Goal: Task Accomplishment & Management: Complete application form

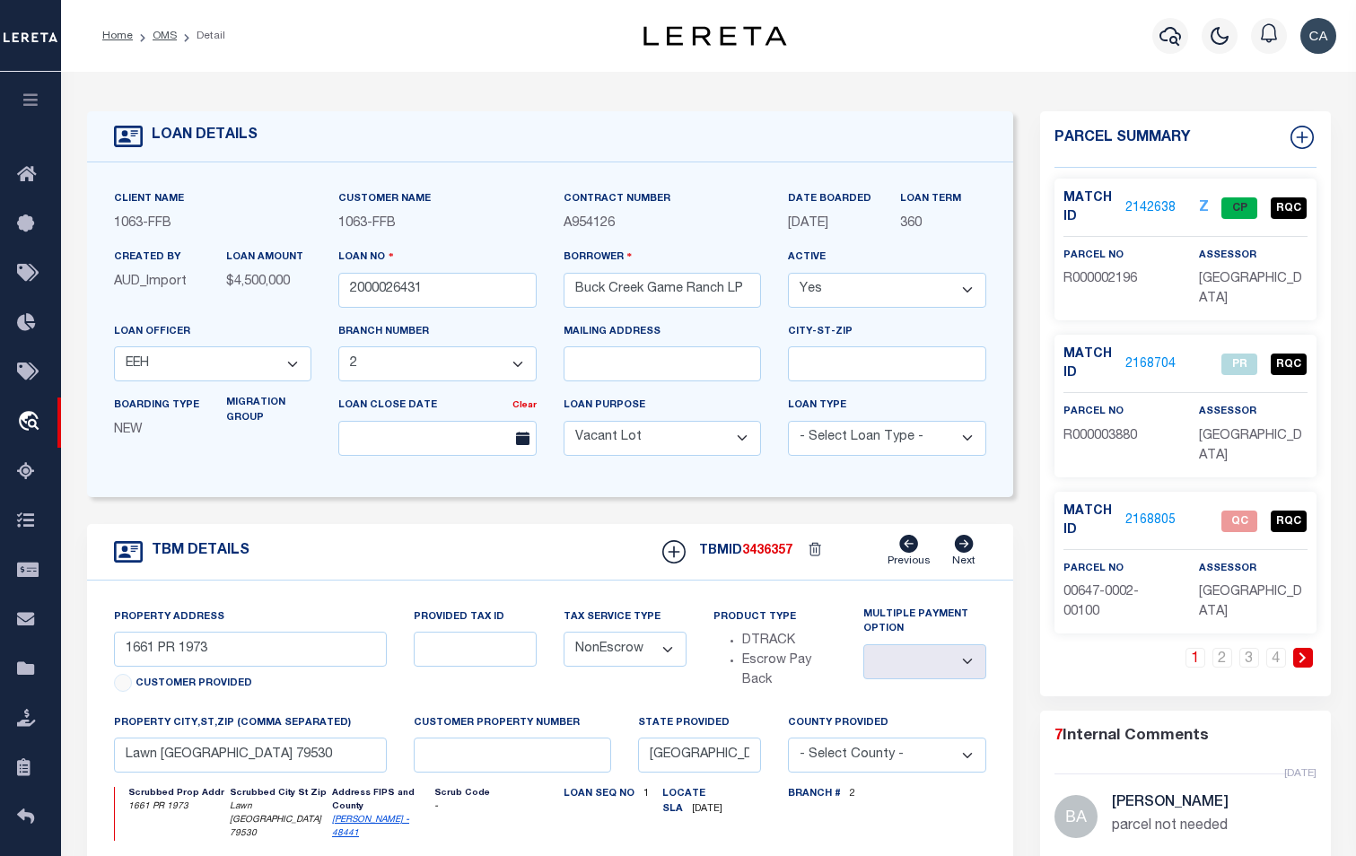
select select "773"
select select "490"
select select "400"
select select "NonEscrow"
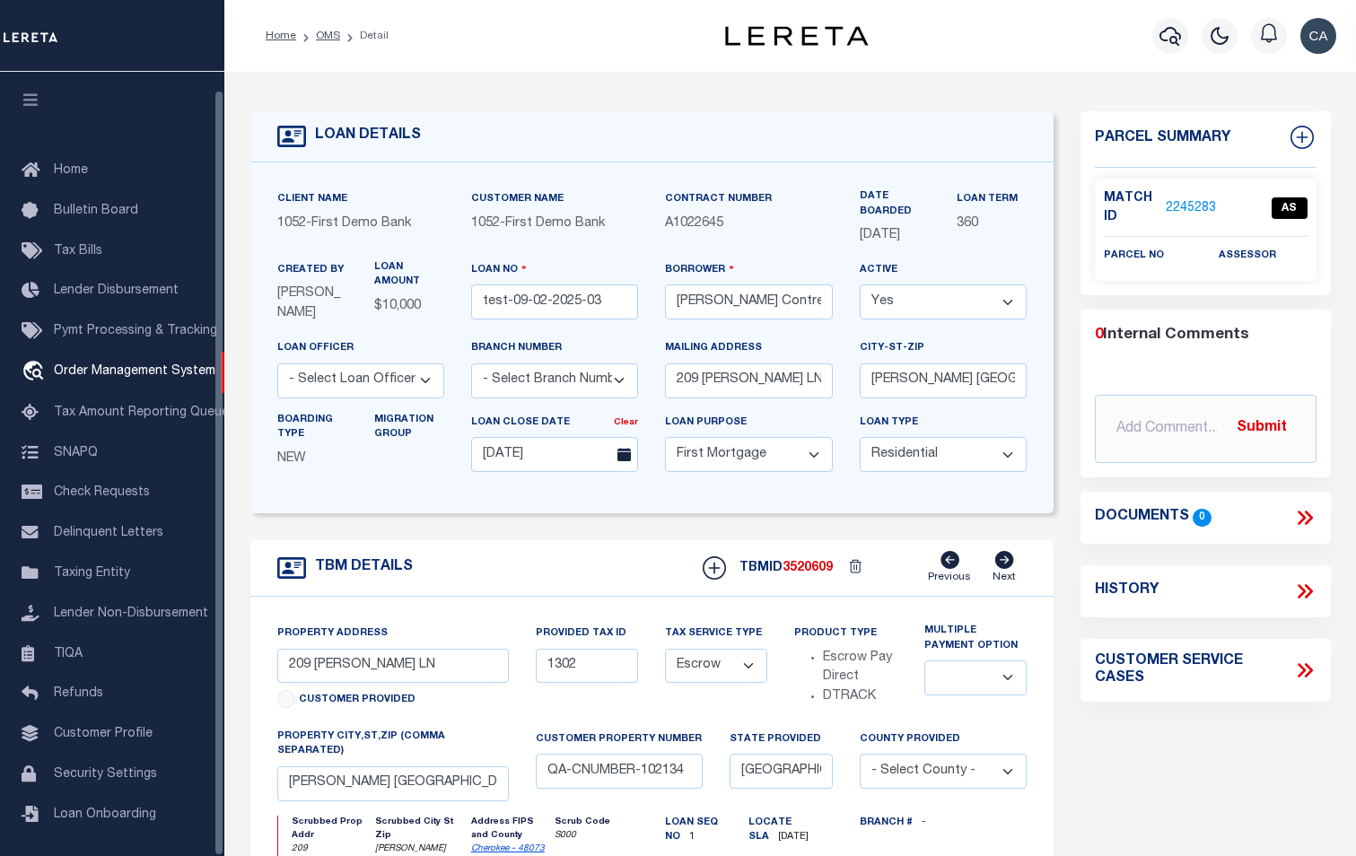
select select "10"
select select "Escrow"
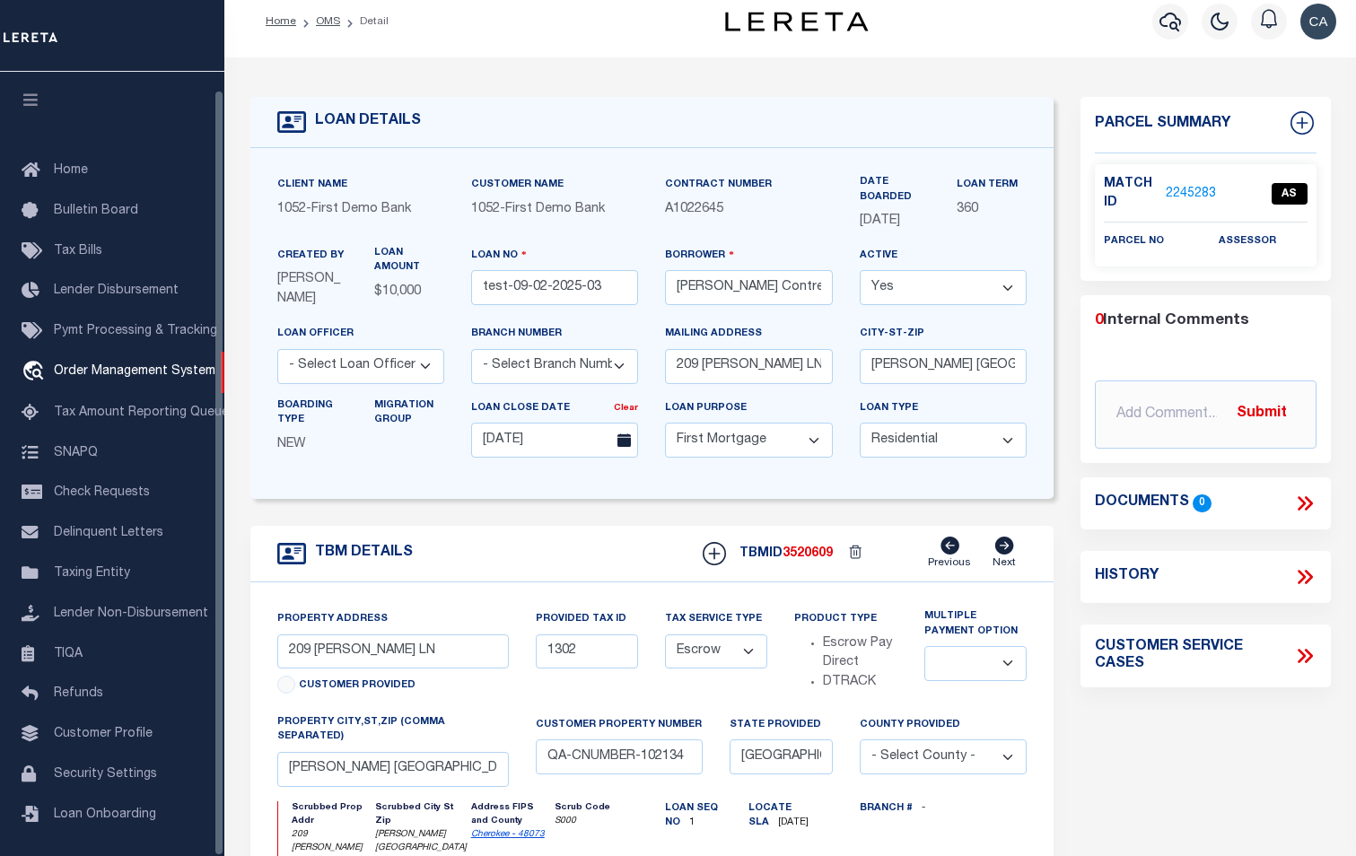
scroll to position [18, 0]
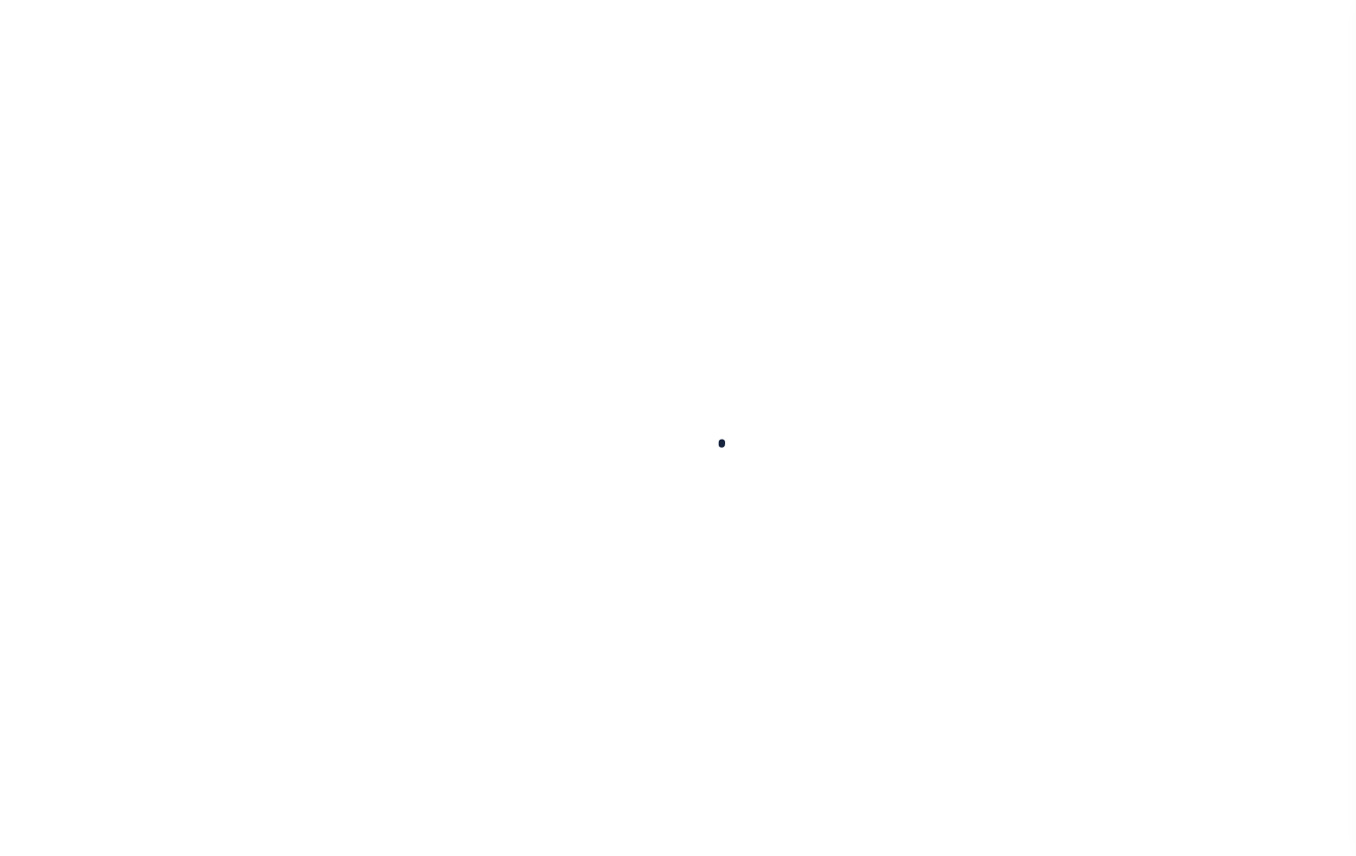
scroll to position [14, 0]
type input "test-09-02-2025-03"
type input "Carlos R. Contrerses"
select select
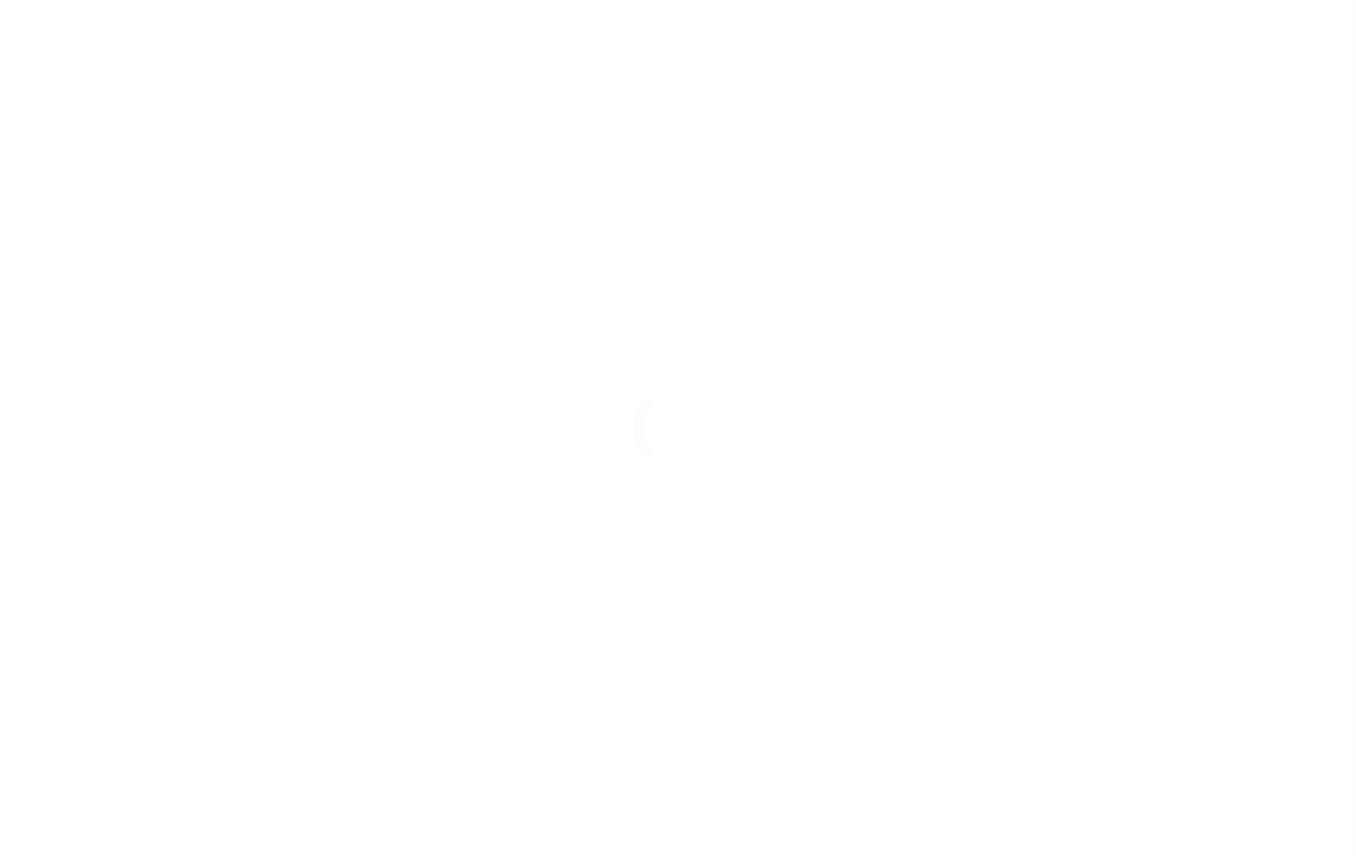
type input "209 ELLA LN"
type input "[PERSON_NAME] [GEOGRAPHIC_DATA] 75757-9714"
type input "[DATE]"
select select "10"
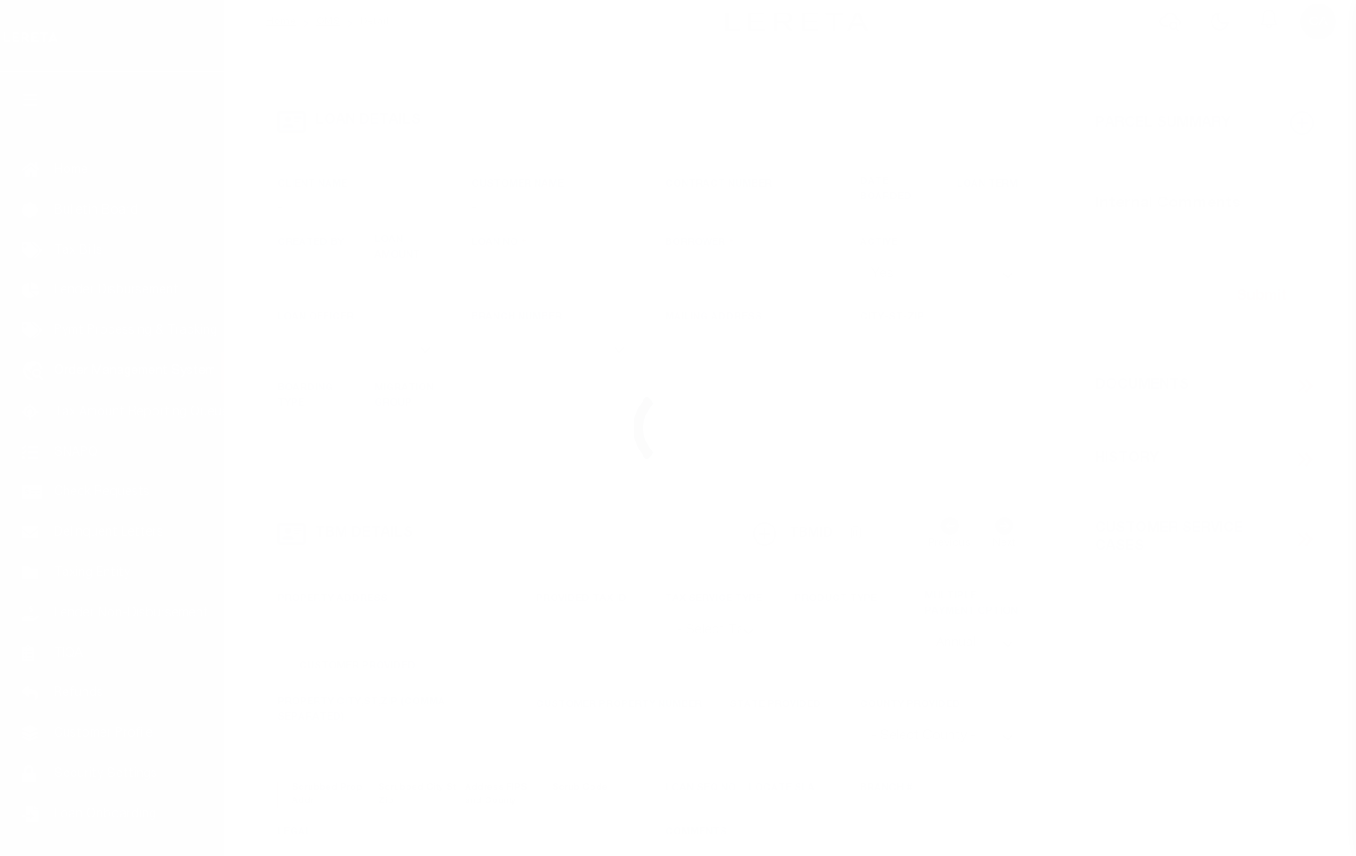
select select "Escrow"
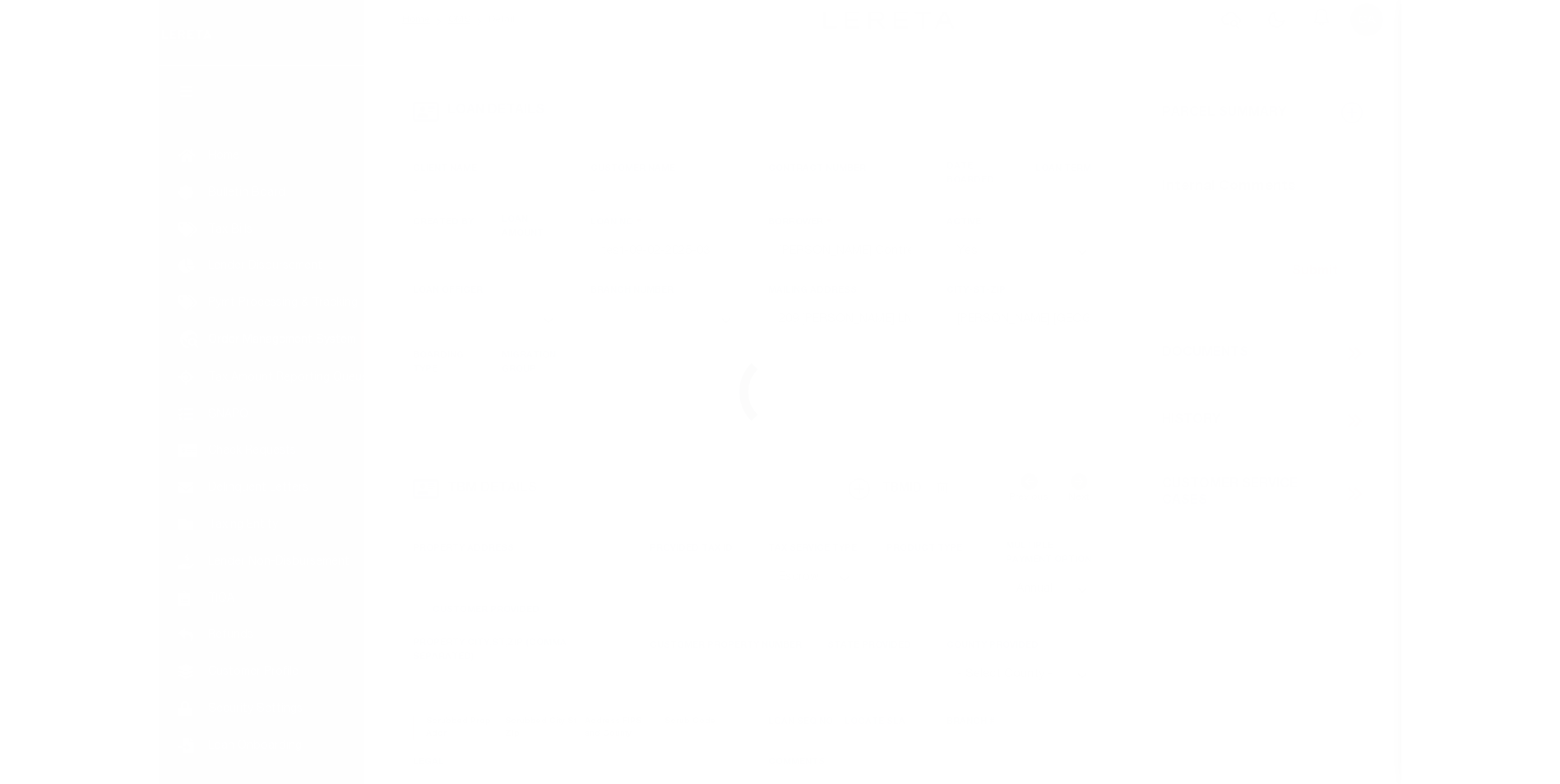
scroll to position [16, 0]
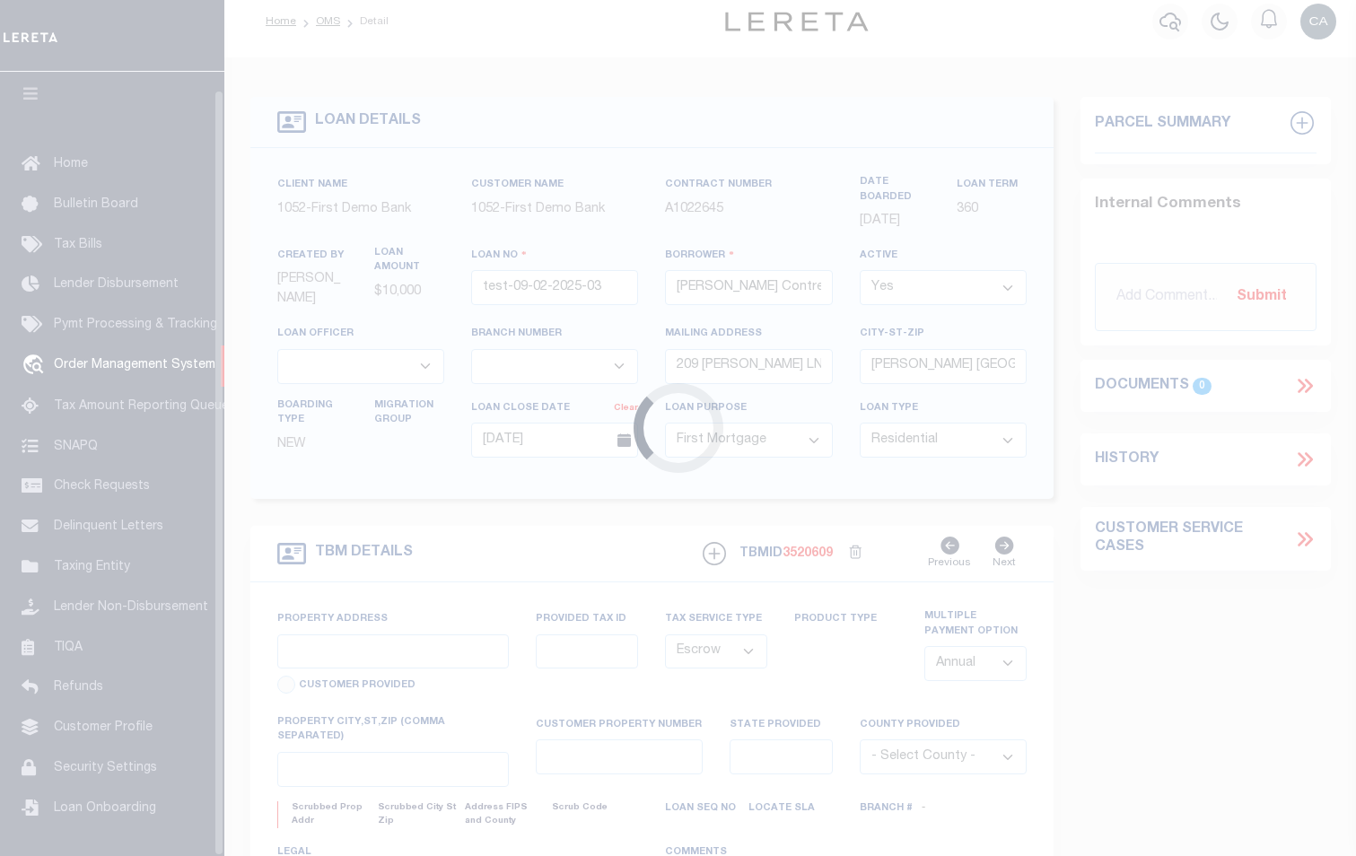
type input "209 [PERSON_NAME] LN"
type input "1302"
select select
type input "[PERSON_NAME] [GEOGRAPHIC_DATA] 75757-9714"
type input "QA-CNUMBER-102134"
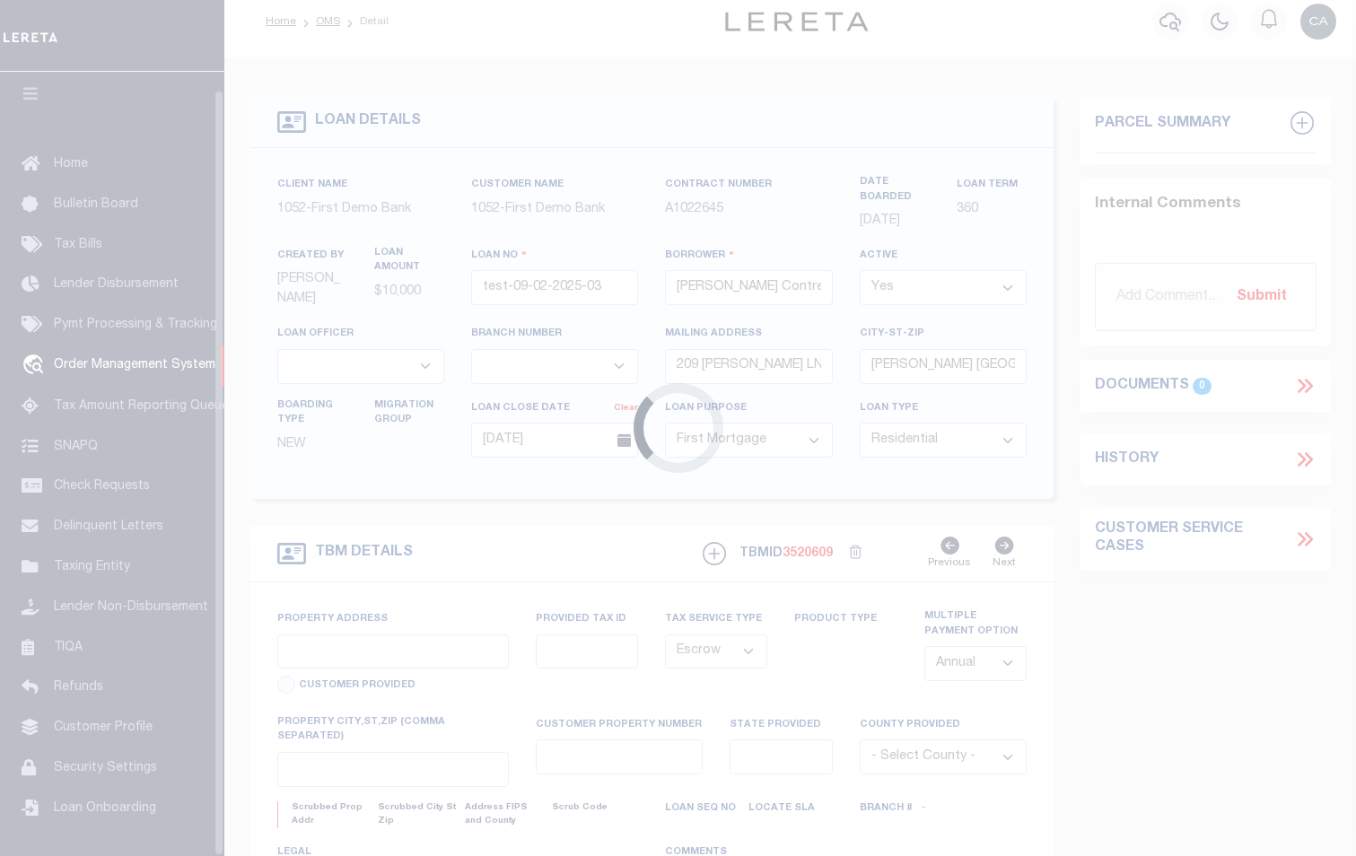
type input "[GEOGRAPHIC_DATA]"
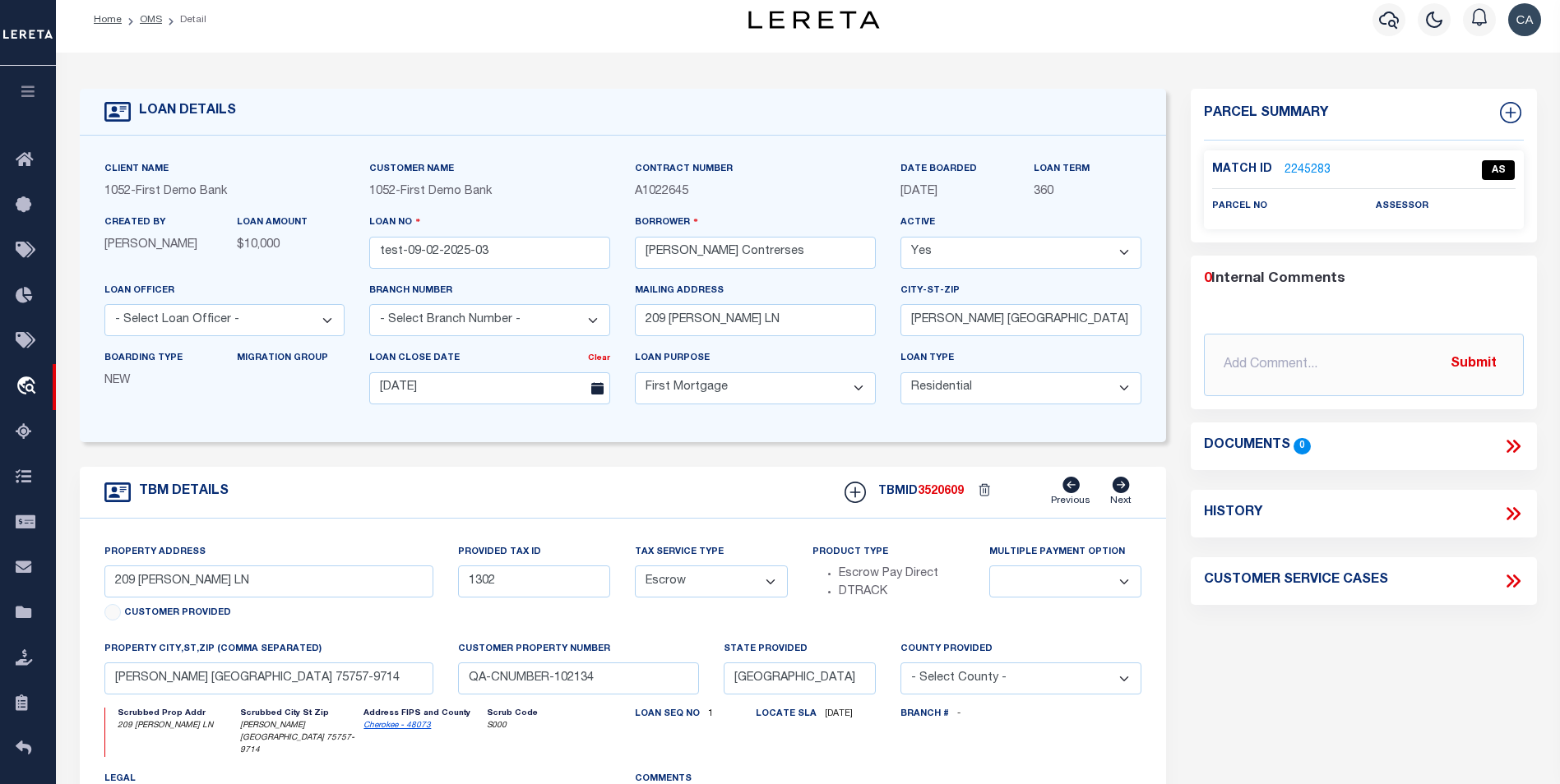
click at [1242, 167] on link "2245283" at bounding box center [1307, 170] width 46 height 17
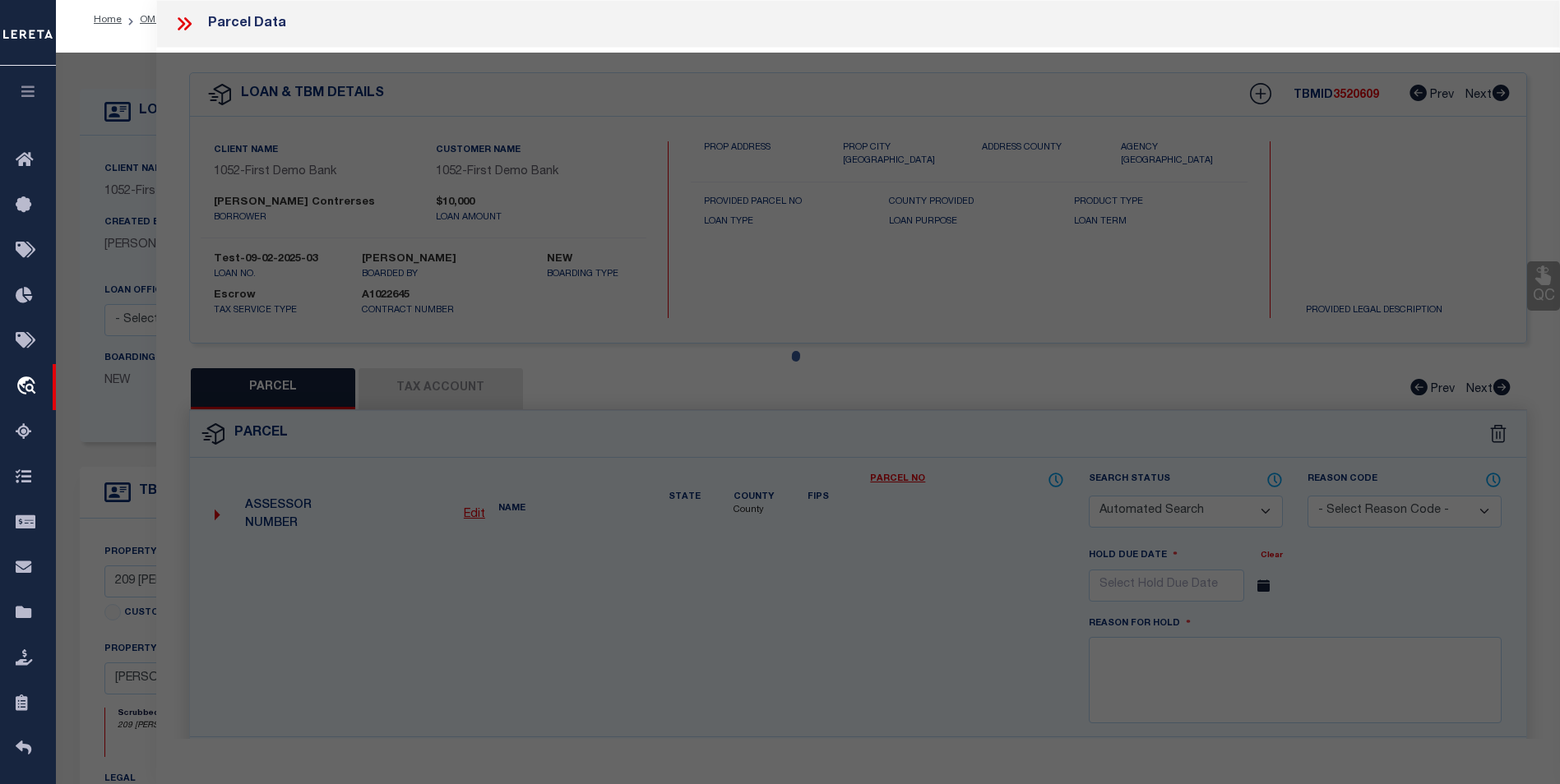
checkbox input "false"
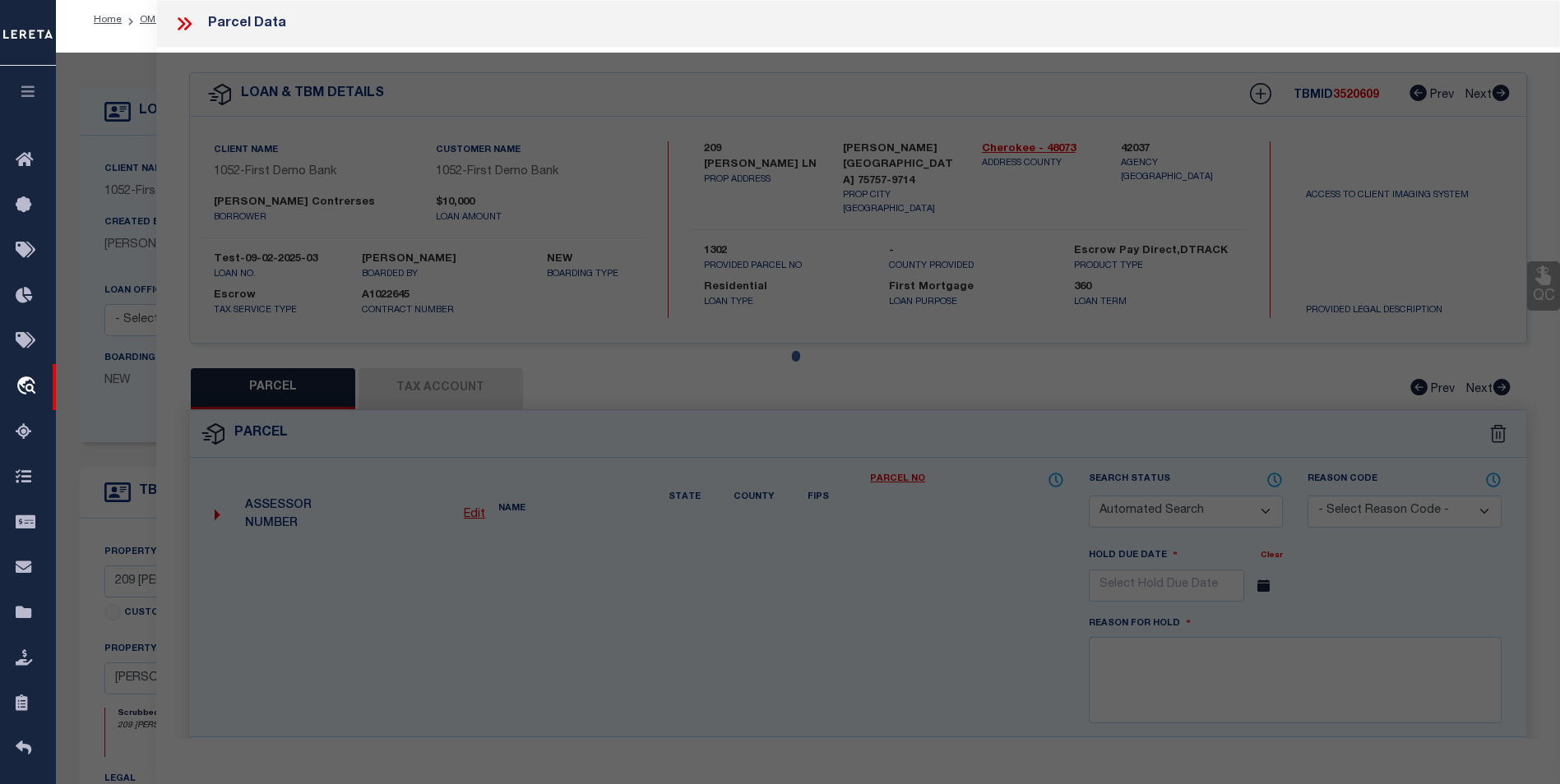
checkbox input "false"
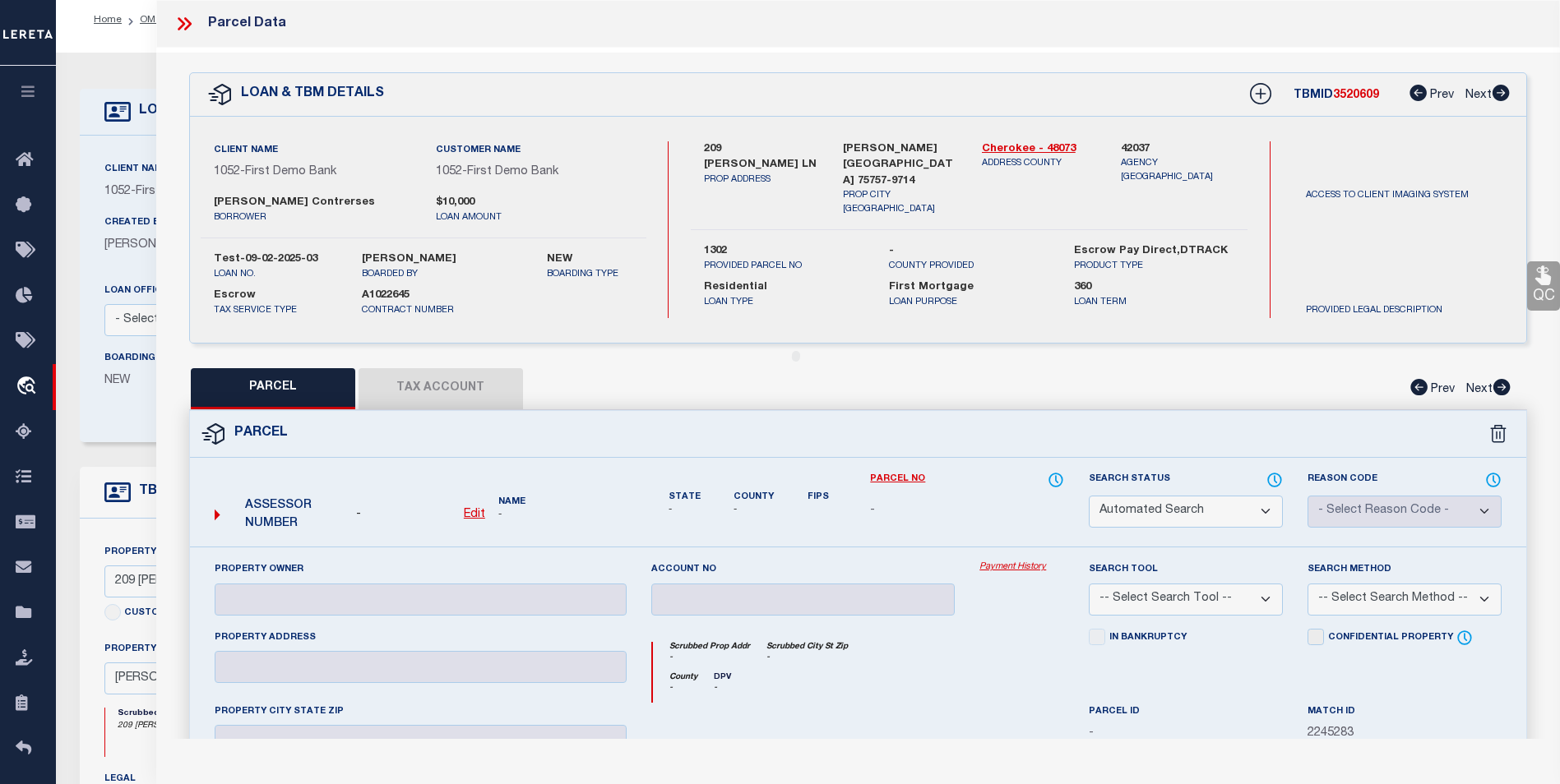
click at [1171, 507] on select "Automated Search Bad Parcel Complete Duplicate Parcel High Dollar Reporting In …" at bounding box center [1186, 511] width 194 height 32
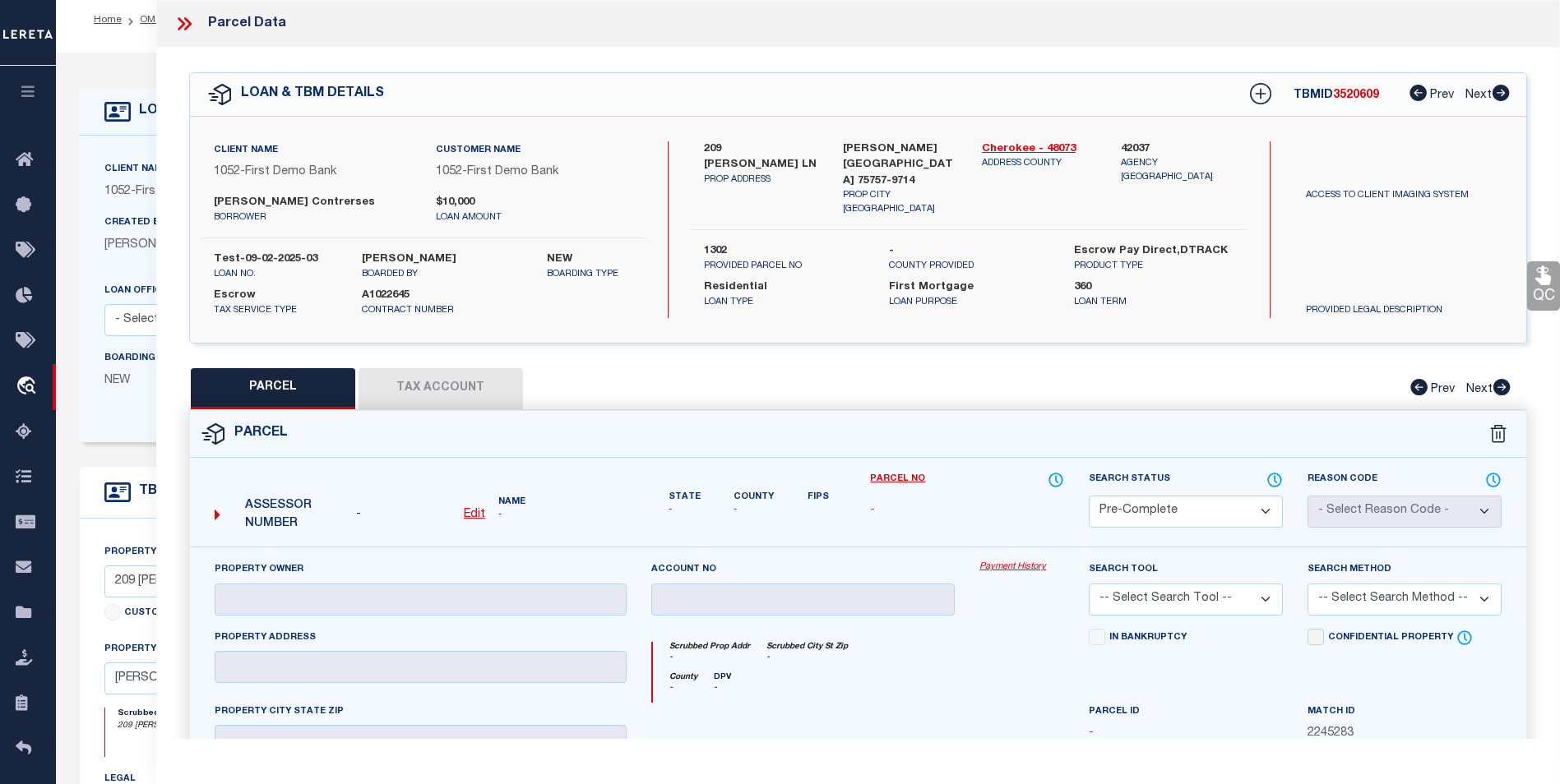
click at [1089, 495] on select "Automated Search Bad Parcel Complete Duplicate Parcel High Dollar Reporting In …" at bounding box center [1186, 511] width 194 height 32
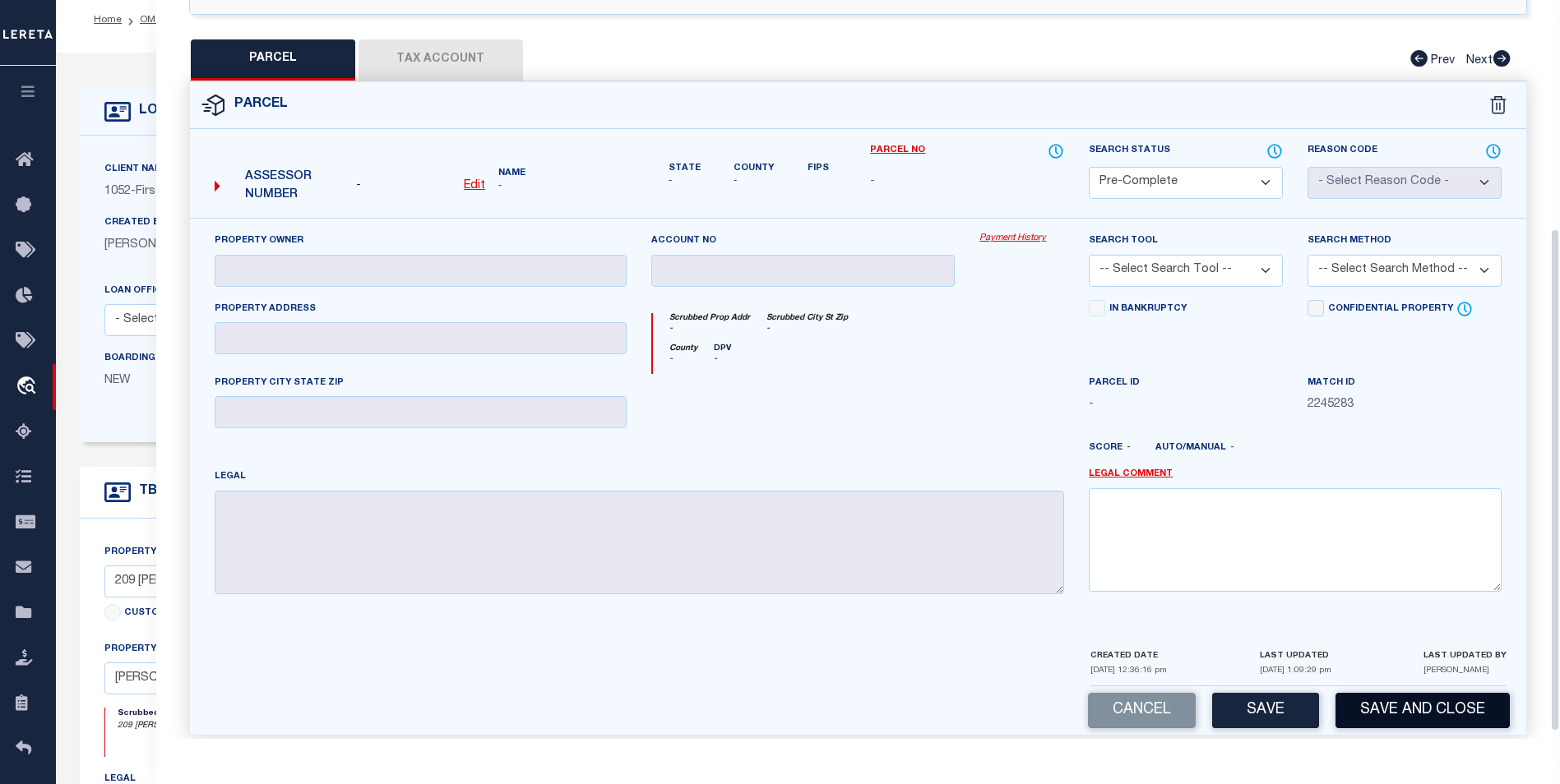
scroll to position [346, 0]
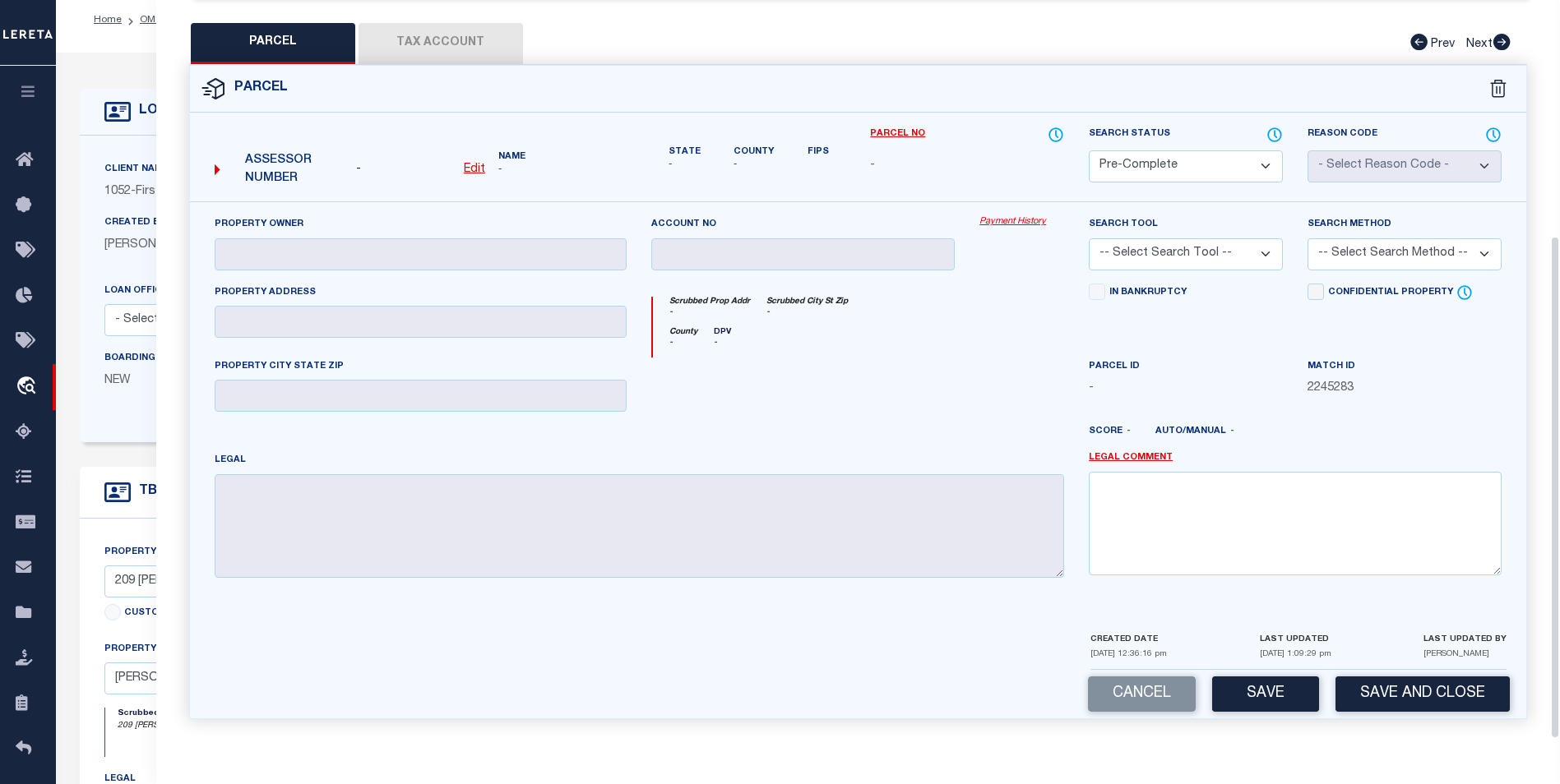
click at [1197, 161] on select "Automated Search Bad Parcel Complete Duplicate Parcel High Dollar Reporting In …" at bounding box center [1186, 166] width 194 height 32
click at [1089, 150] on select "Automated Search Bad Parcel Complete Duplicate Parcel High Dollar Reporting In …" at bounding box center [1186, 166] width 194 height 32
click at [1237, 695] on button "Save" at bounding box center [1265, 694] width 107 height 36
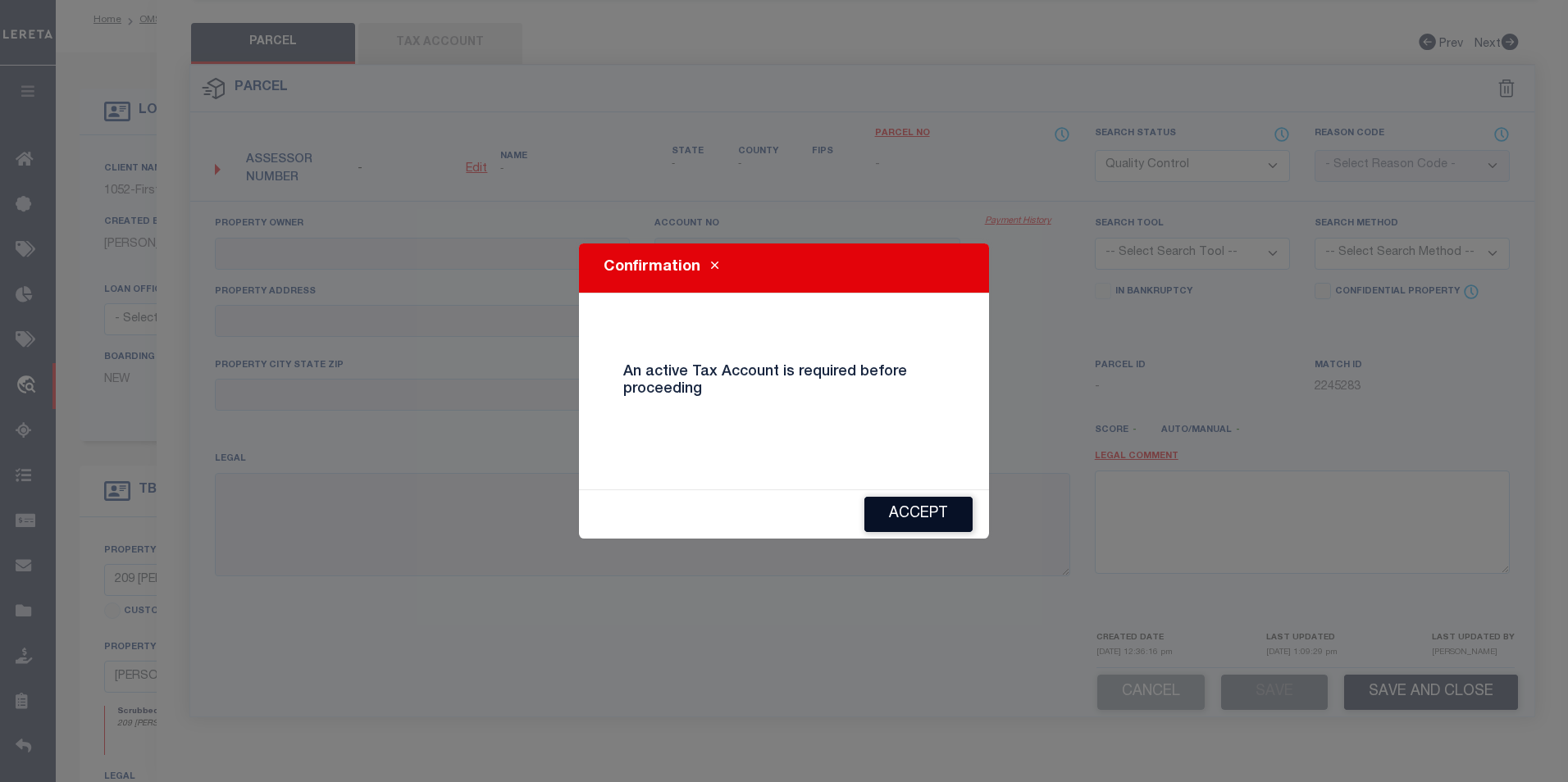
click at [950, 500] on button "Accept" at bounding box center [918, 514] width 109 height 36
select select "AS"
checkbox input "false"
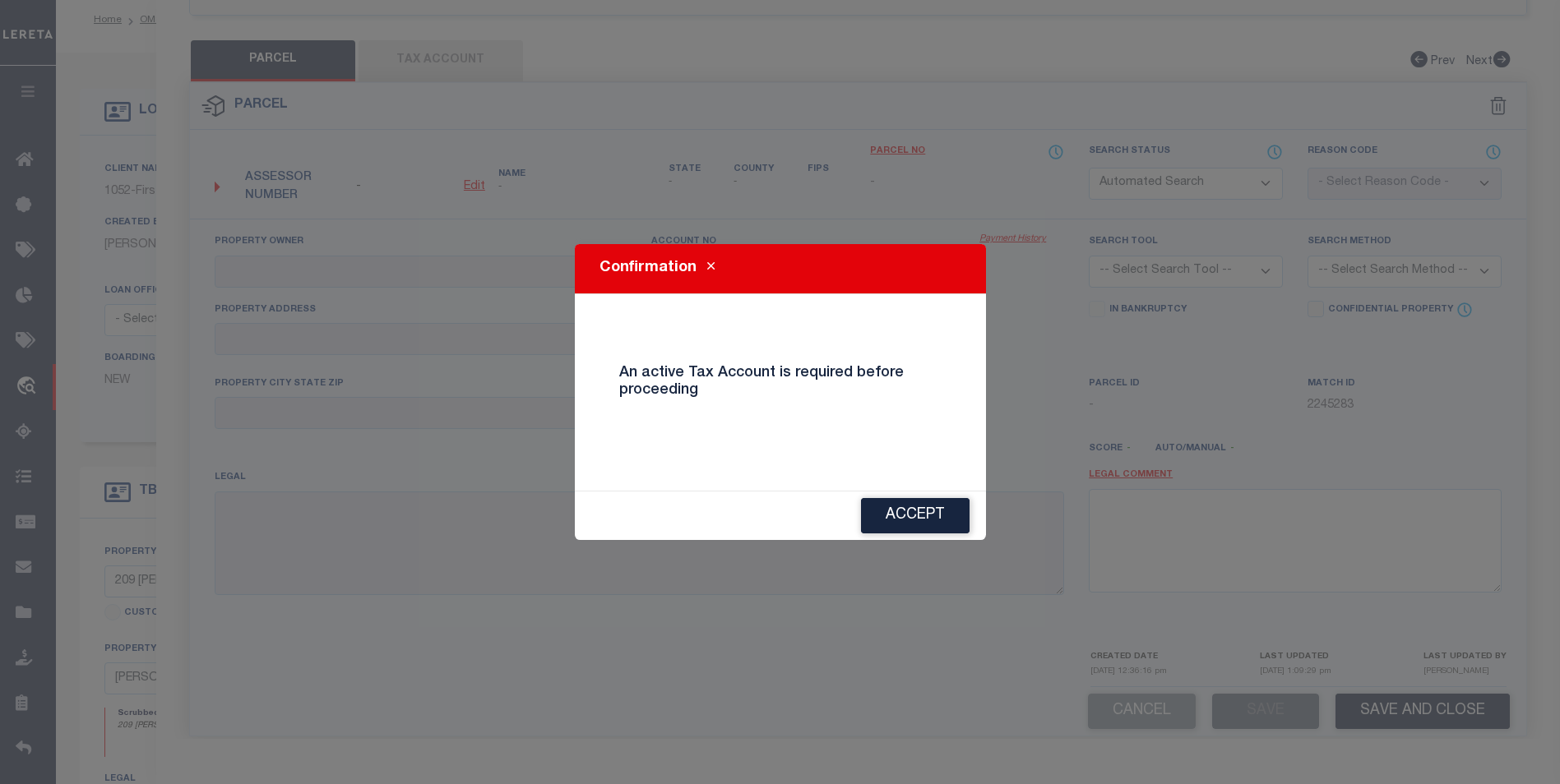
checkbox input "false"
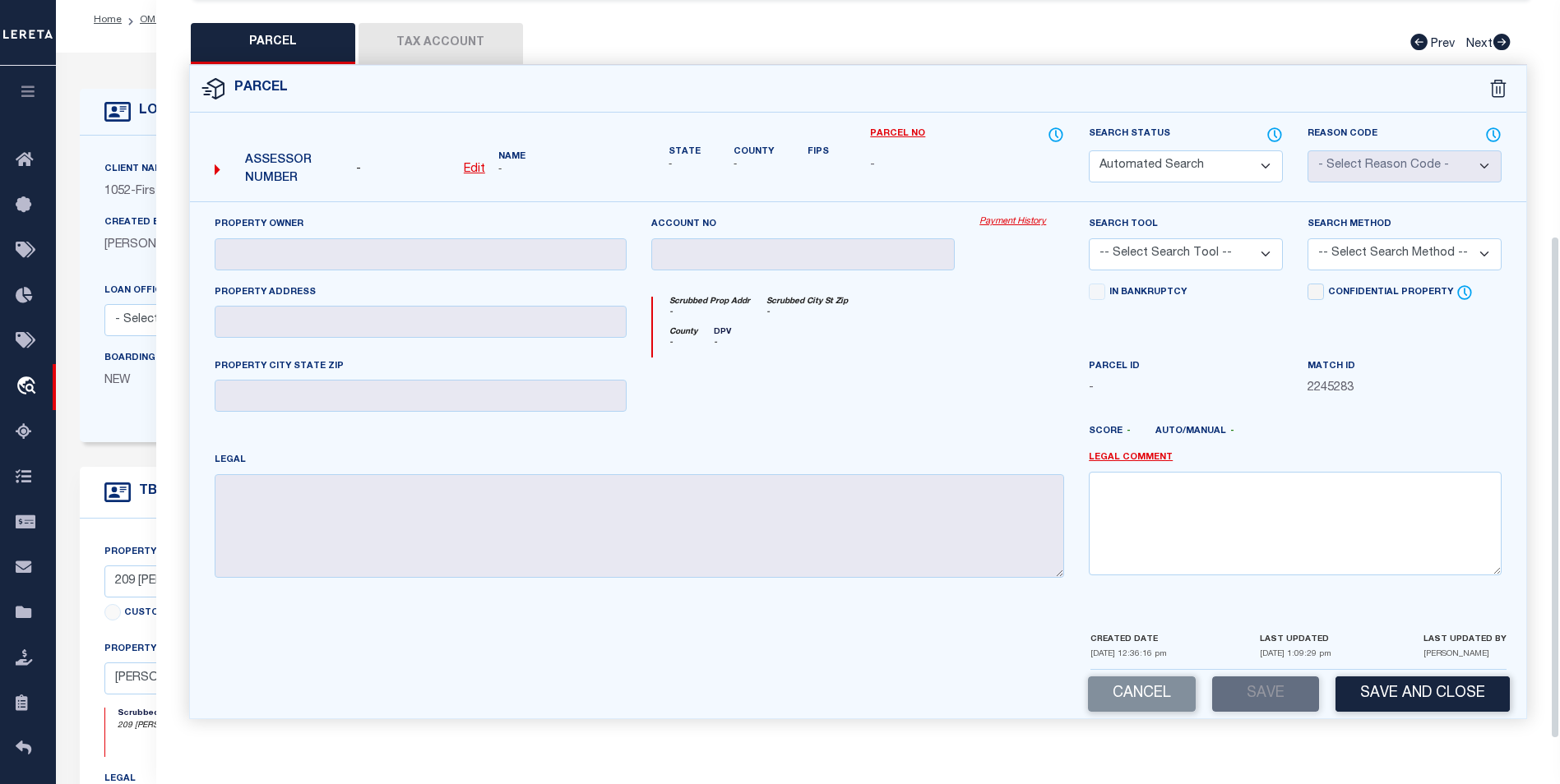
click at [1242, 153] on select "Automated Search Bad Parcel Complete Duplicate Parcel High Dollar Reporting In …" at bounding box center [1186, 166] width 194 height 32
click at [1089, 150] on select "Automated Search Bad Parcel Complete Duplicate Parcel High Dollar Reporting In …" at bounding box center [1186, 166] width 194 height 32
click at [1231, 700] on button "Save" at bounding box center [1265, 694] width 107 height 36
select select "AS"
checkbox input "false"
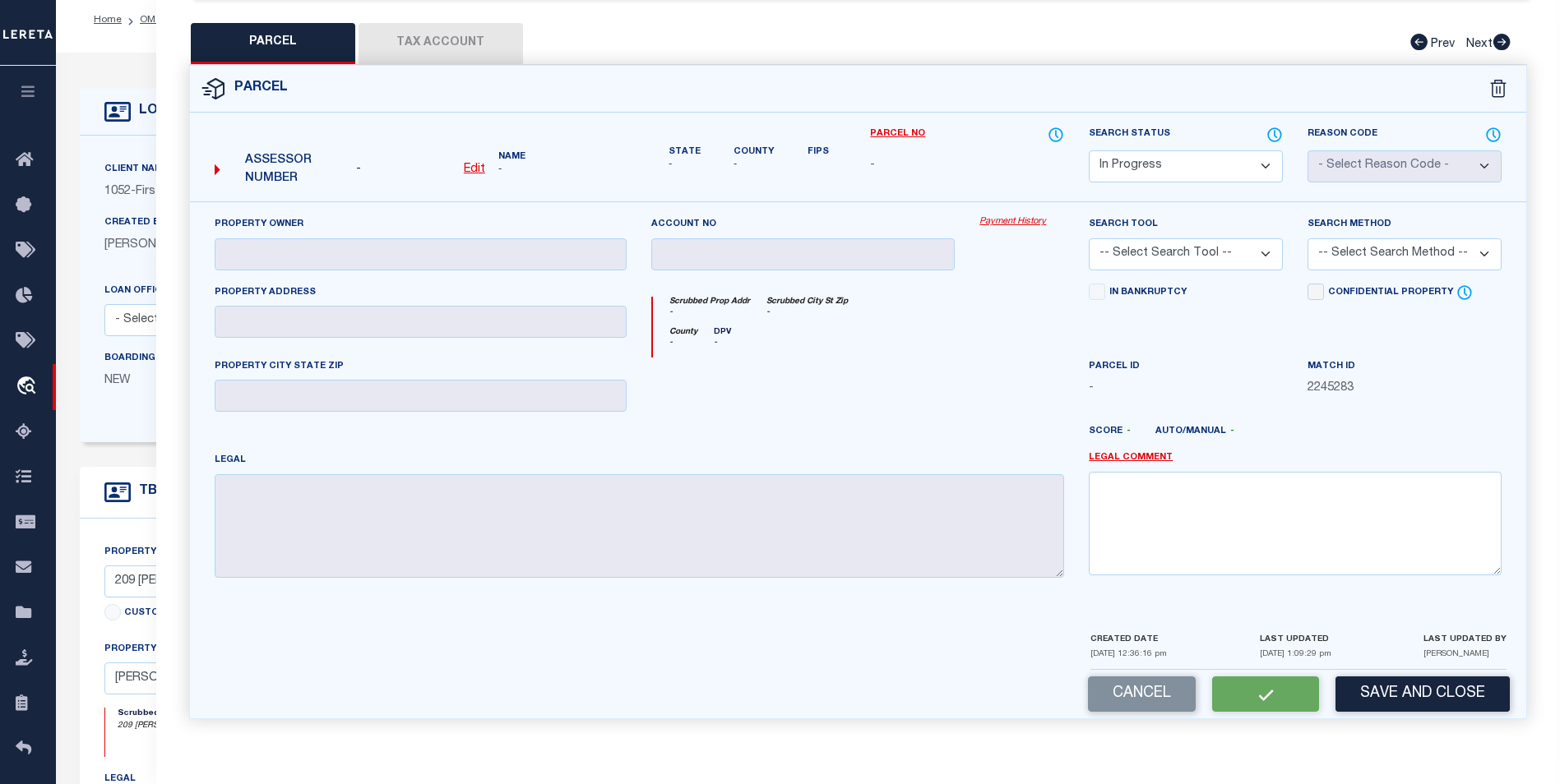
checkbox input "false"
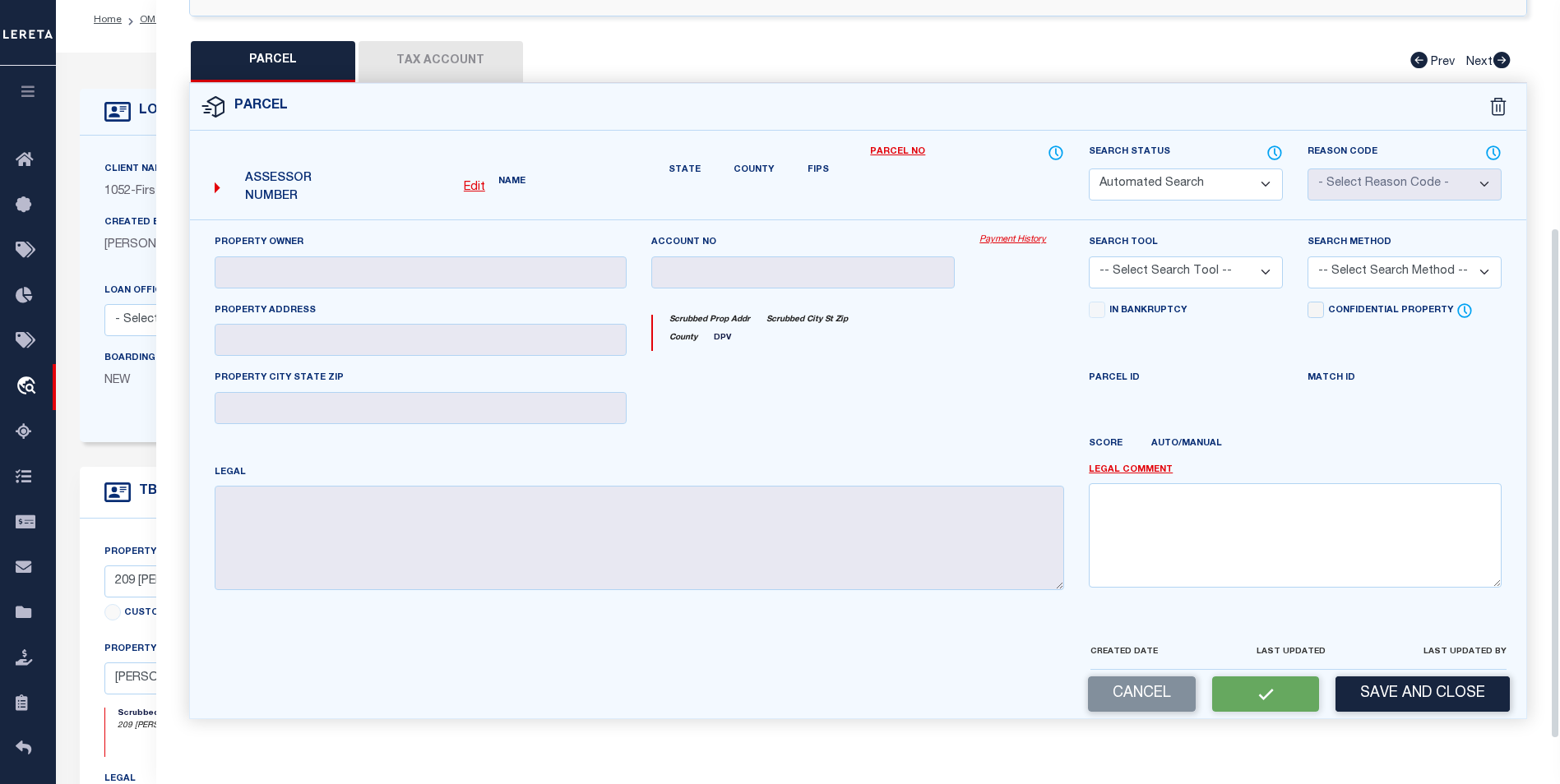
scroll to position [210, 0]
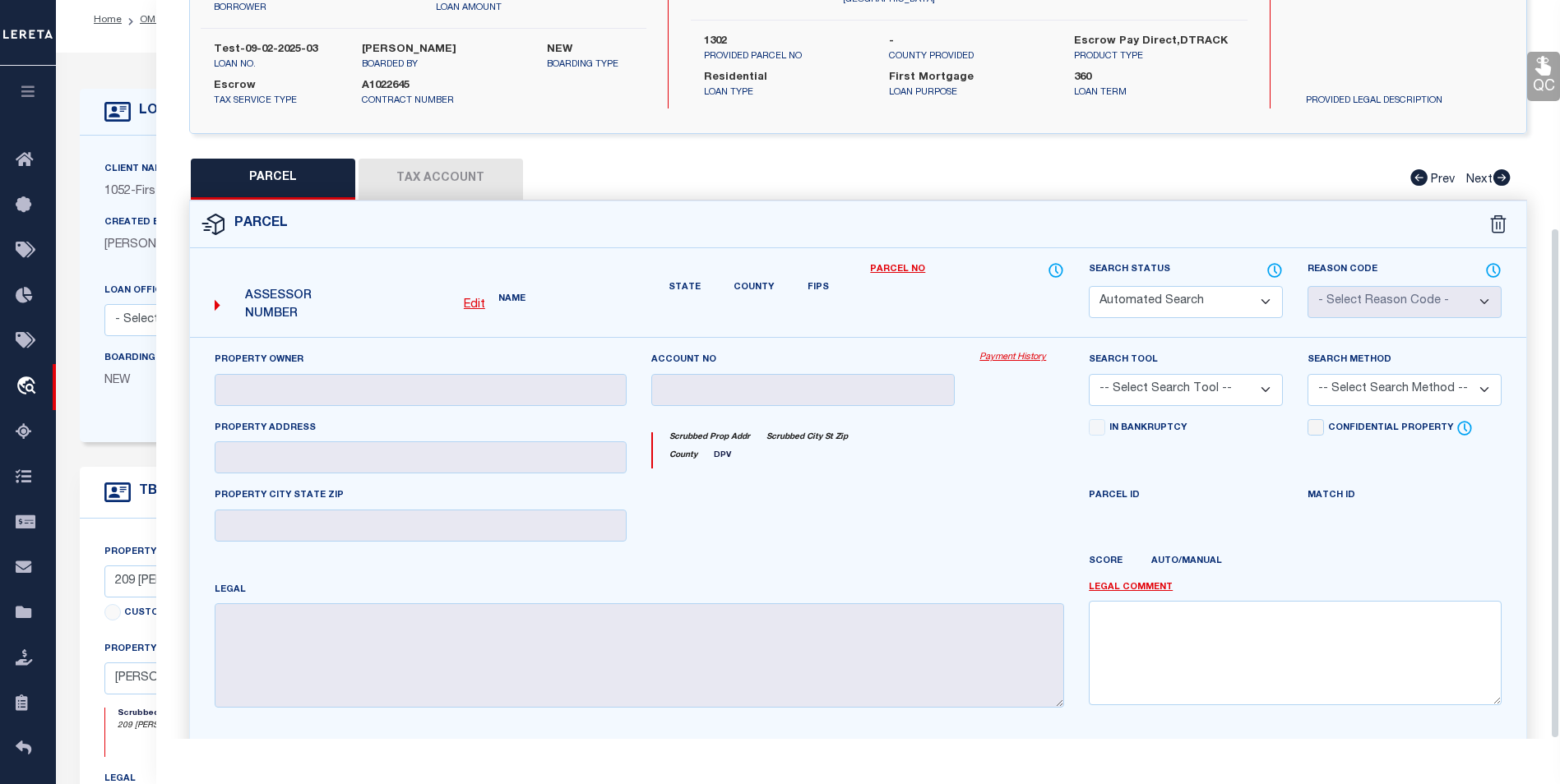
select select "IP"
checkbox input "false"
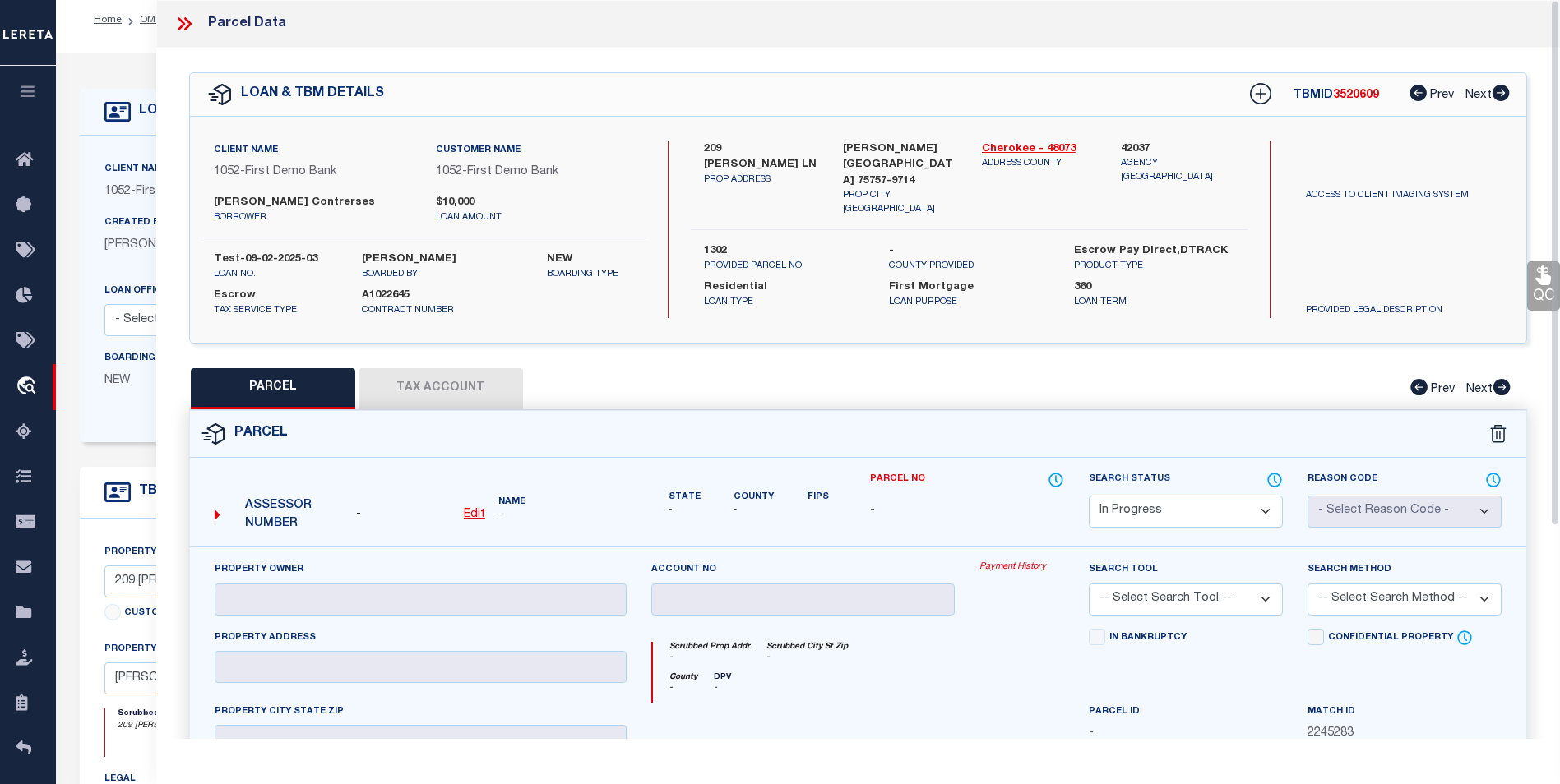
click at [1235, 499] on select "Automated Search Bad Parcel Complete Duplicate Parcel High Dollar Reporting In …" at bounding box center [1186, 511] width 194 height 32
select select "AS"
click at [1089, 495] on select "Automated Search Bad Parcel Complete Duplicate Parcel High Dollar Reporting In …" at bounding box center [1186, 511] width 194 height 32
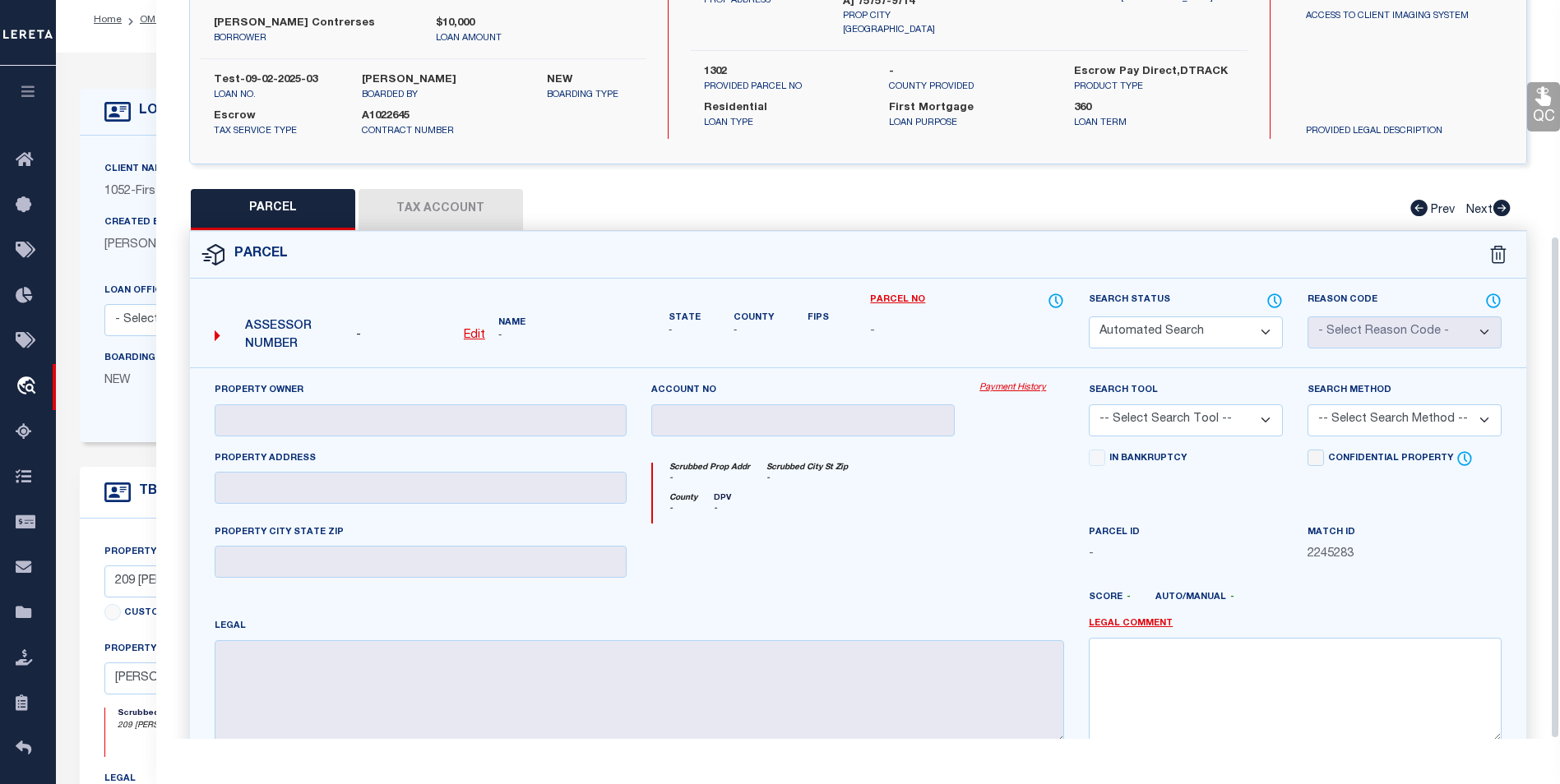
scroll to position [346, 0]
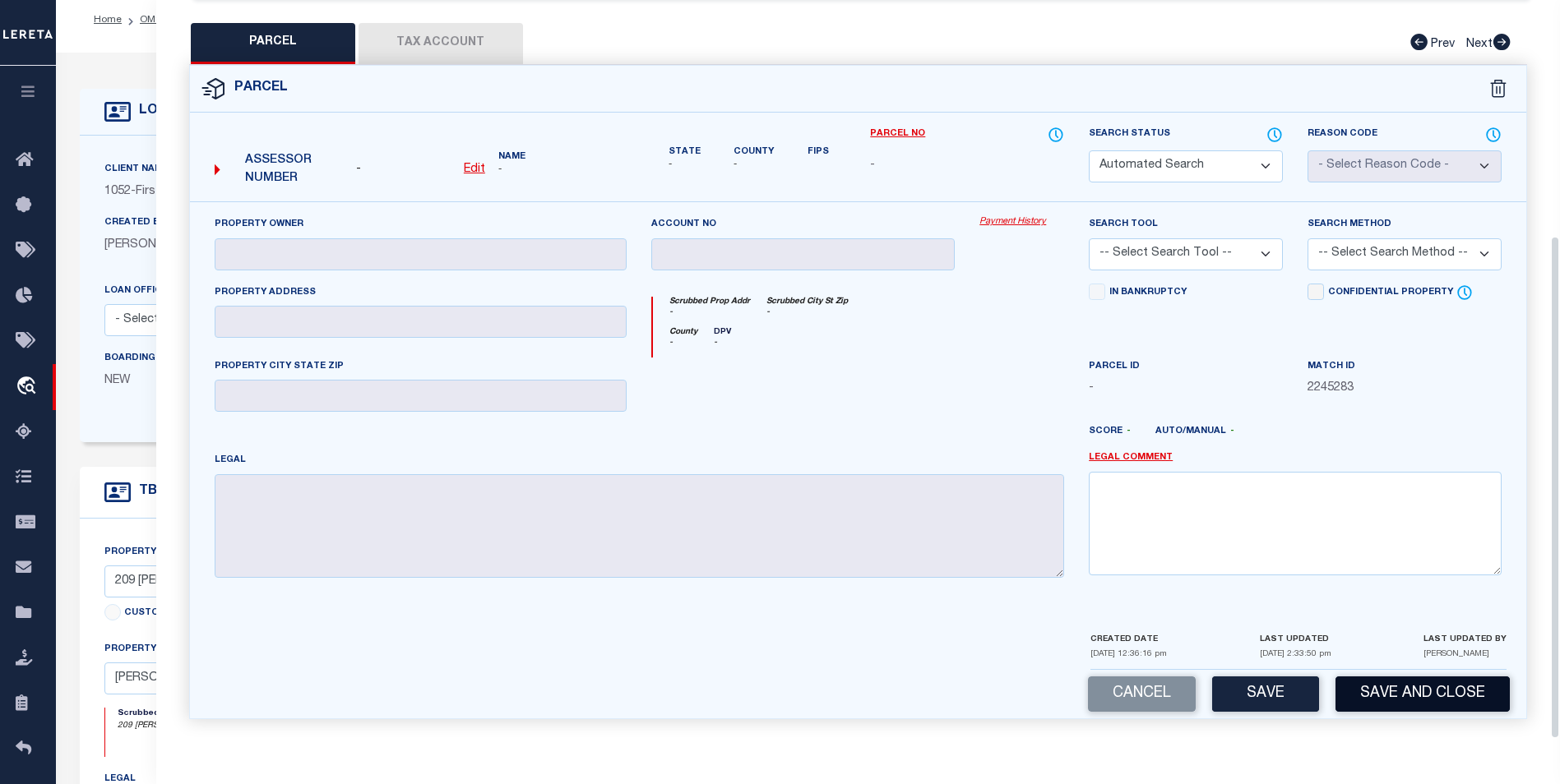
click at [1242, 682] on button "Save and Close" at bounding box center [1423, 694] width 174 height 36
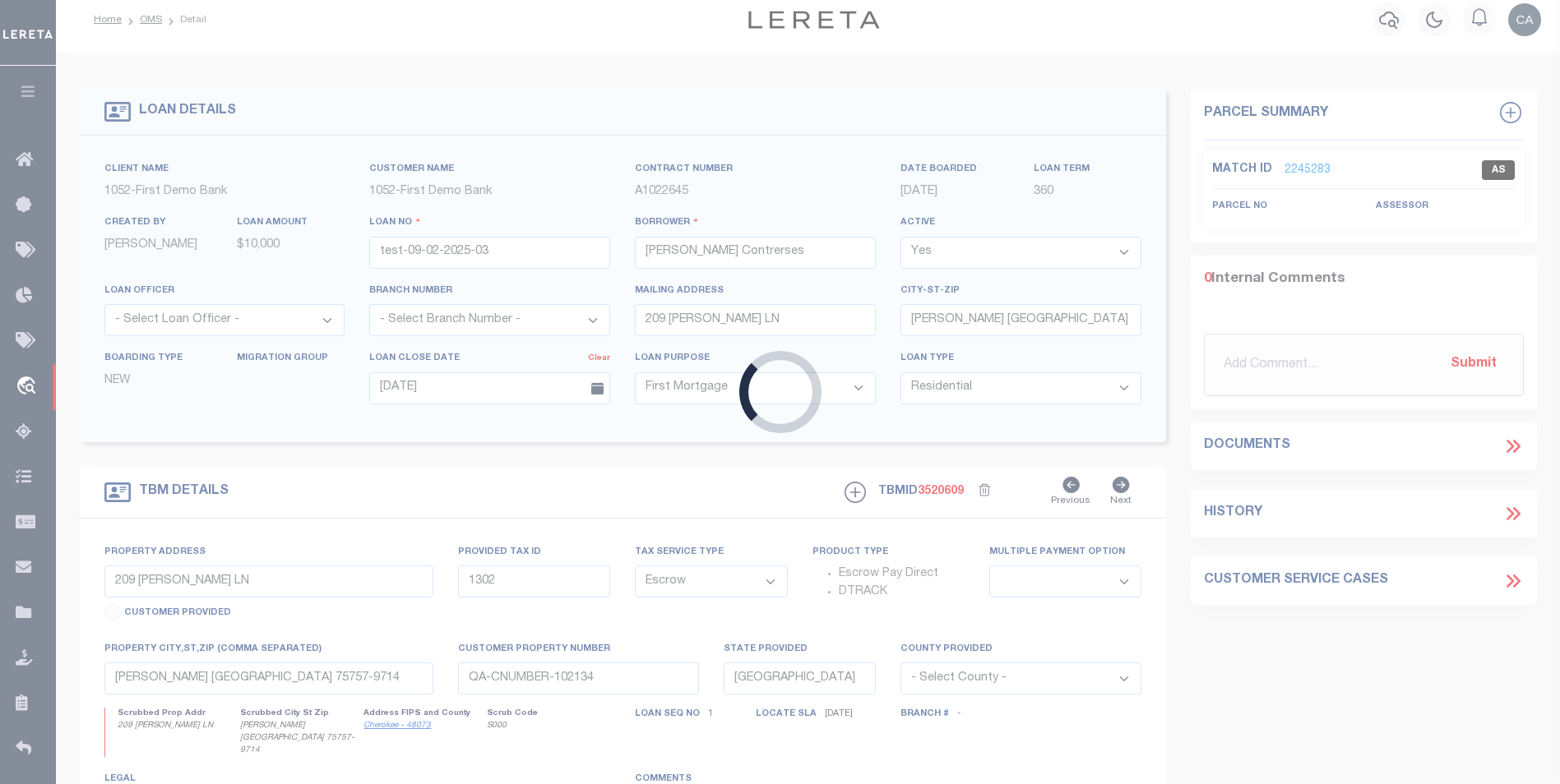
select select
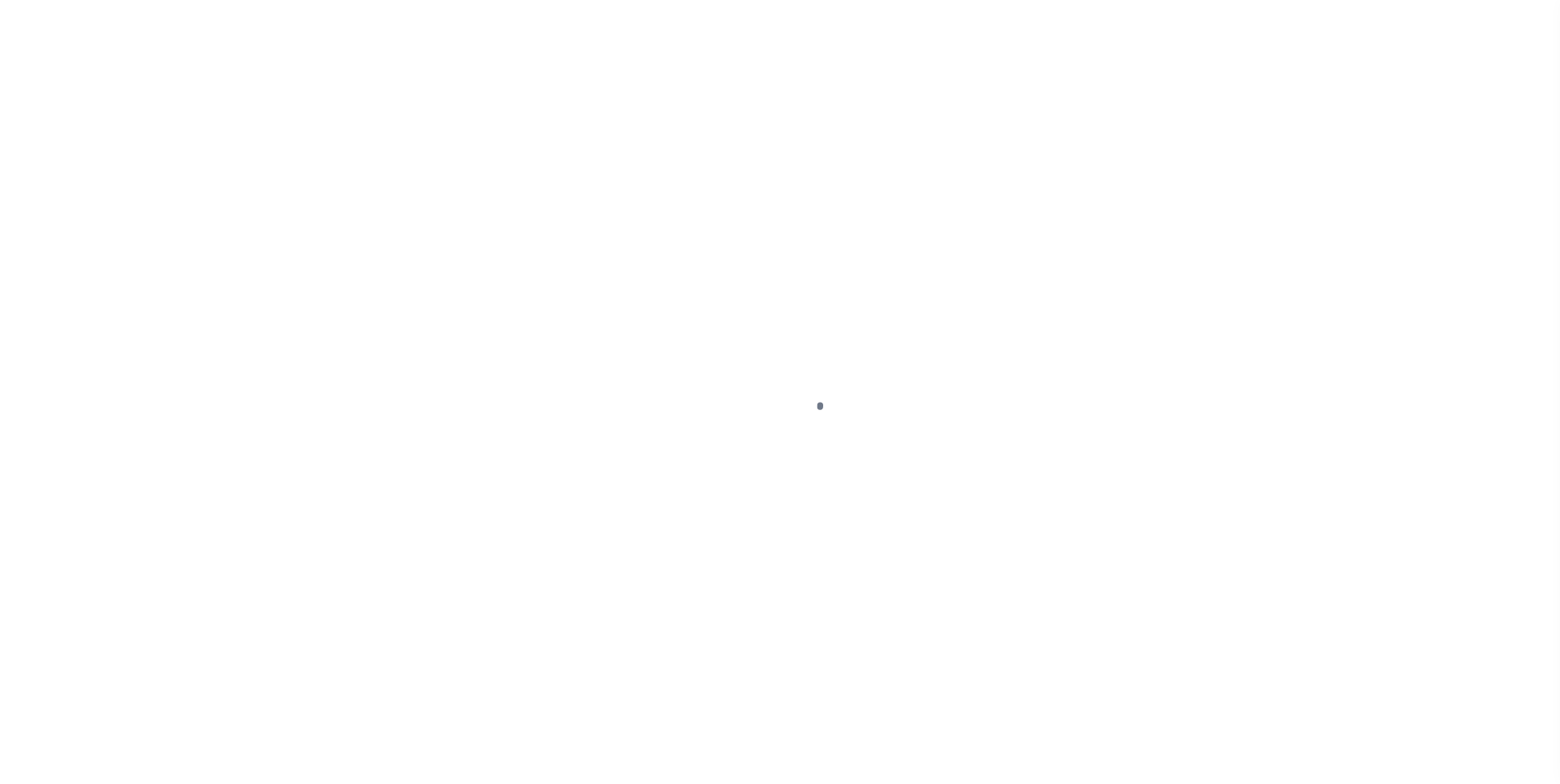
type input "test-09-02-2025-03"
type input "Carlos R. Contrerses"
select select
type input "209 ELLA LN"
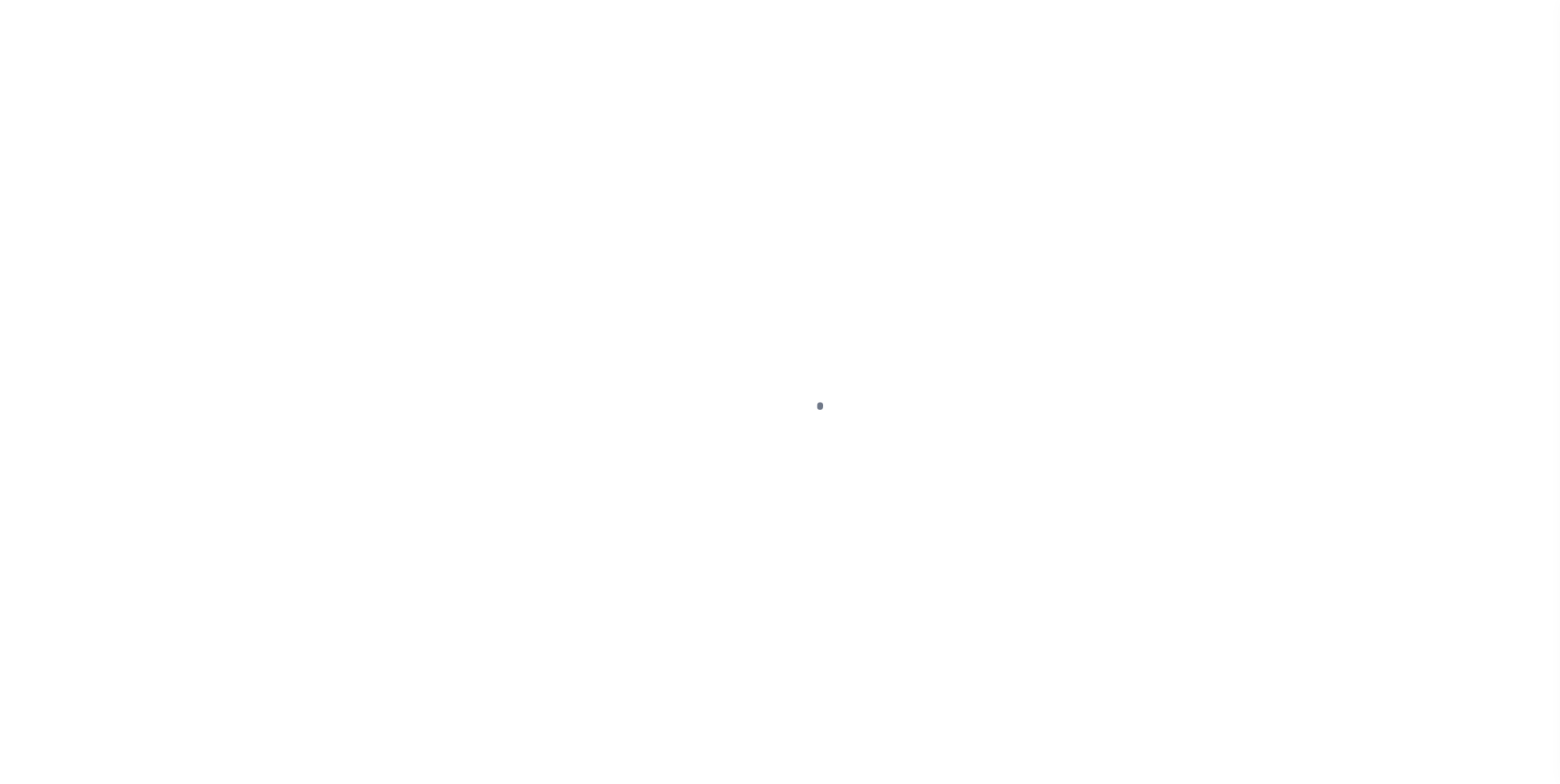
type input "BULLARD TX 75757-9714"
type input "09/01/2025"
select select "10"
select select "Escrow"
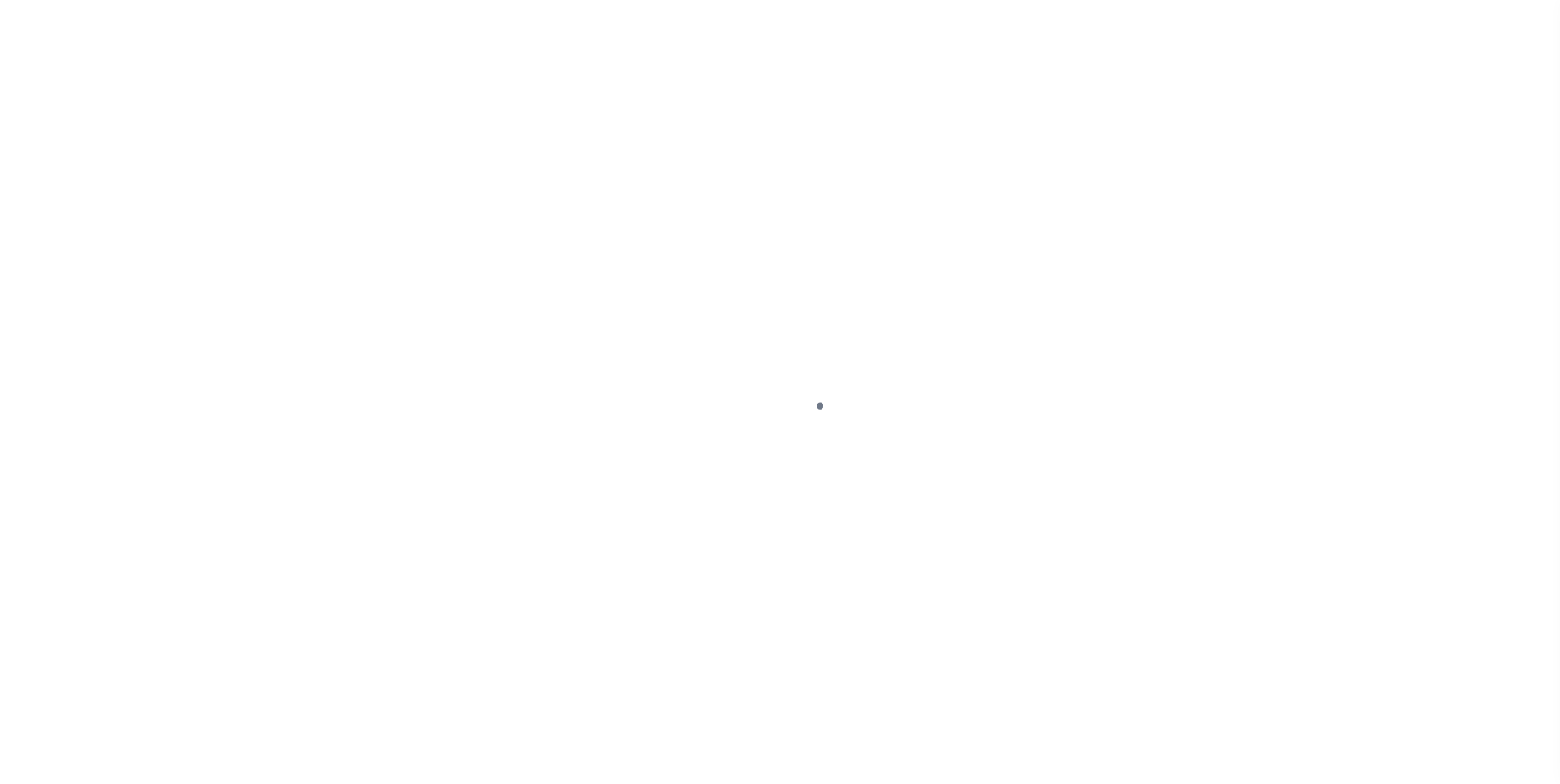
scroll to position [13, 0]
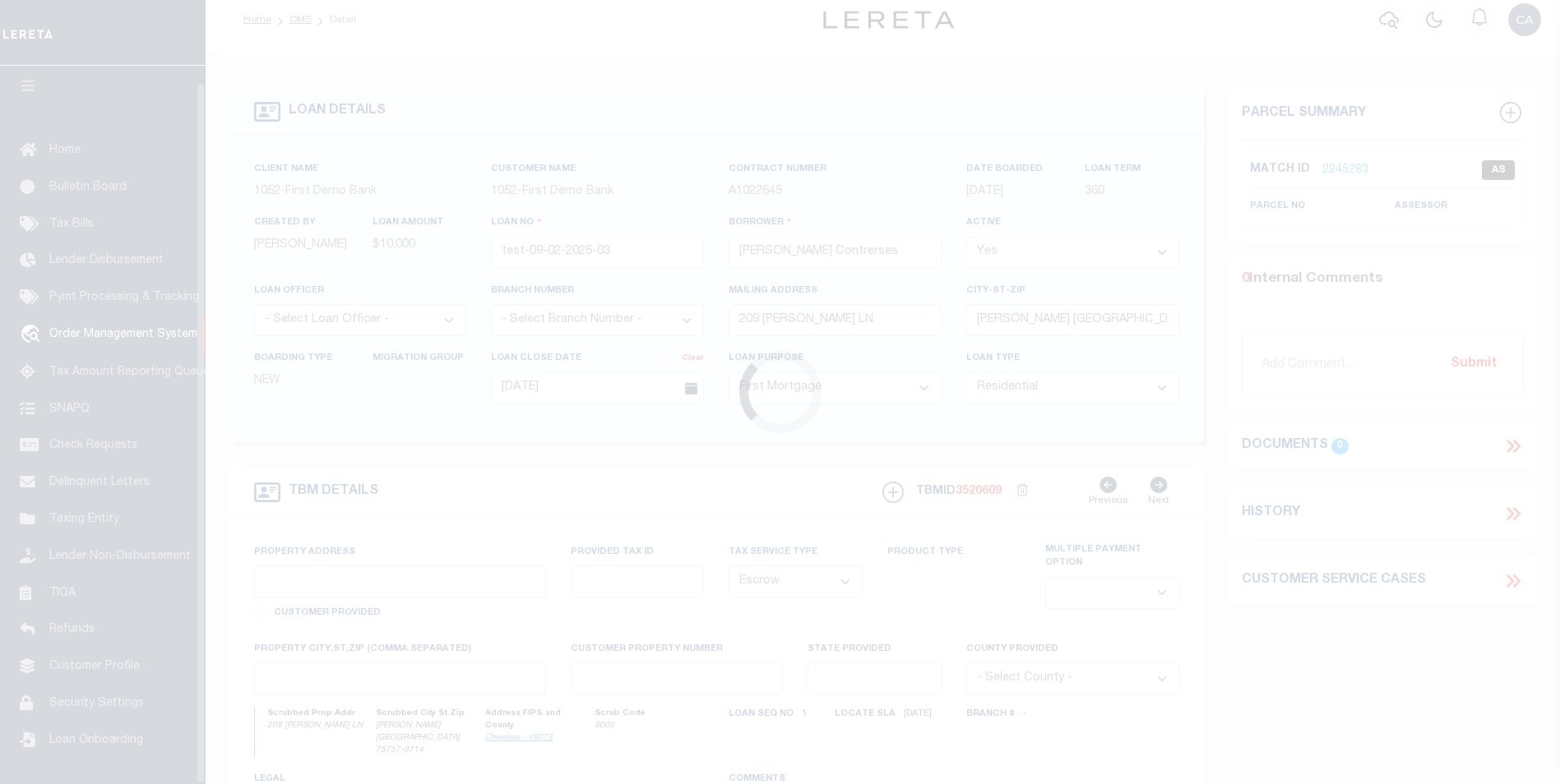
type input "209 ELLA LN"
type input "1302"
select select
type input "BULLARD TX 75757-9714"
type input "QA-CNUMBER-102134"
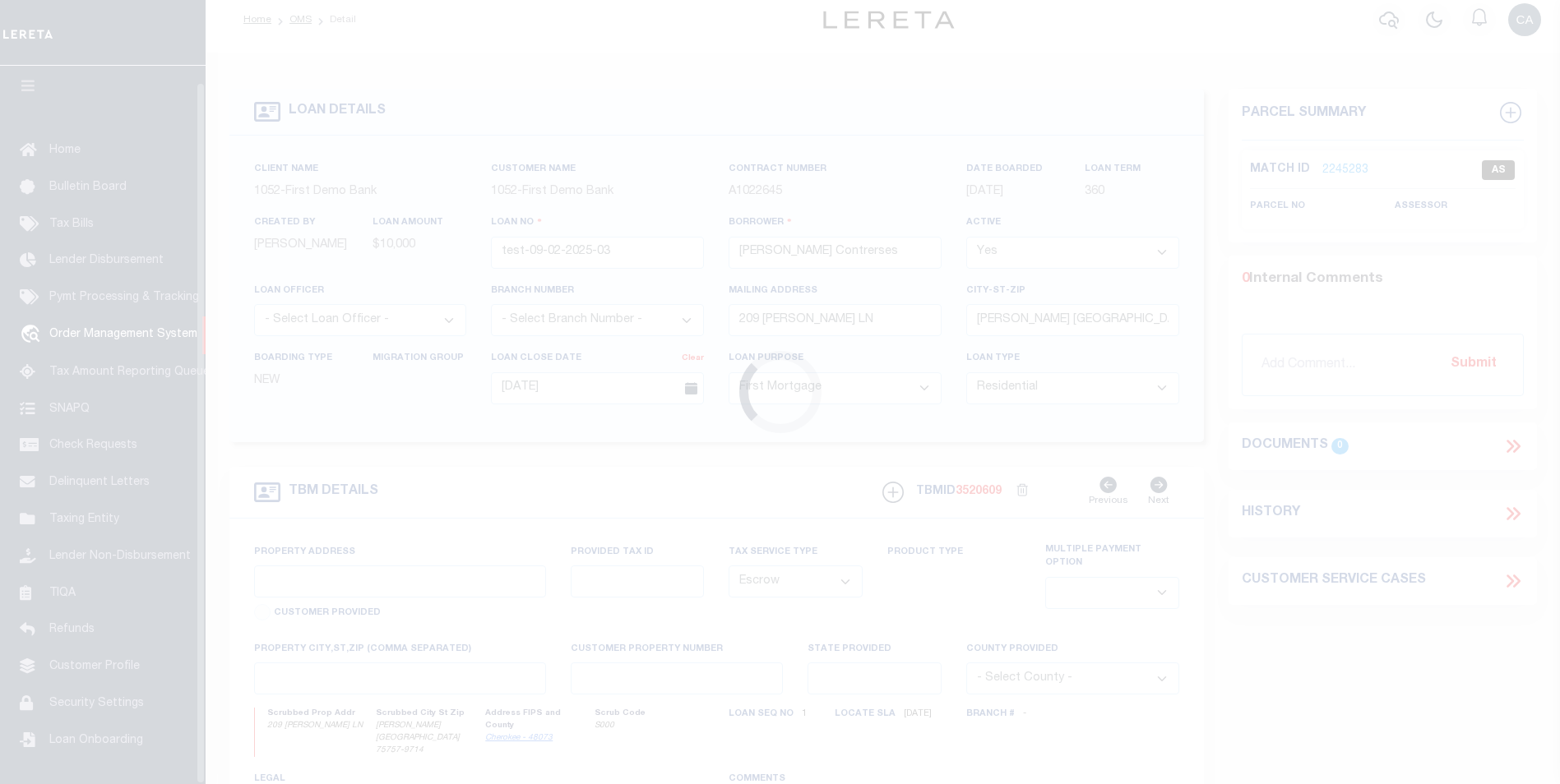
type input "[GEOGRAPHIC_DATA]"
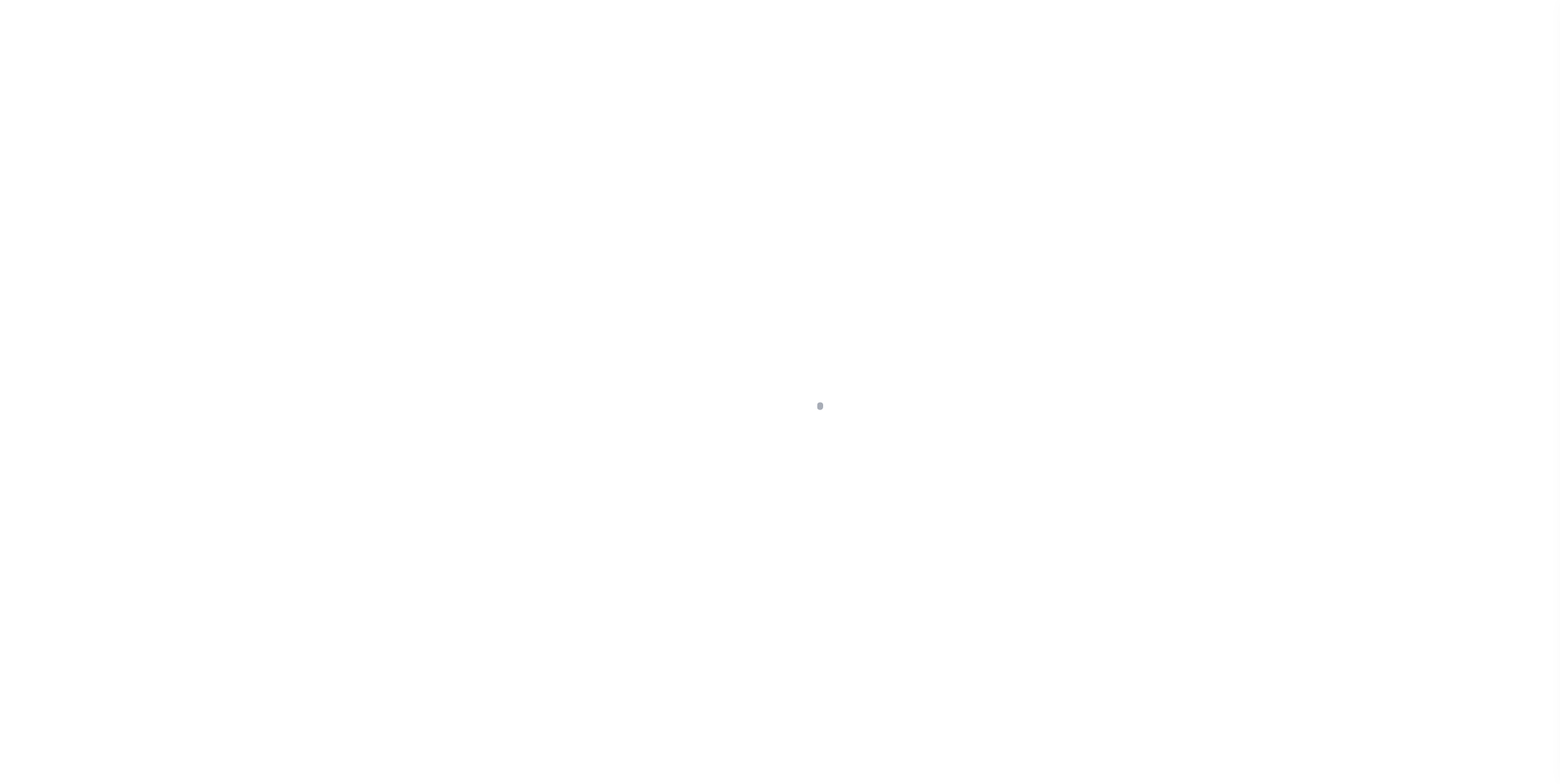
select select "10"
select select "Escrow"
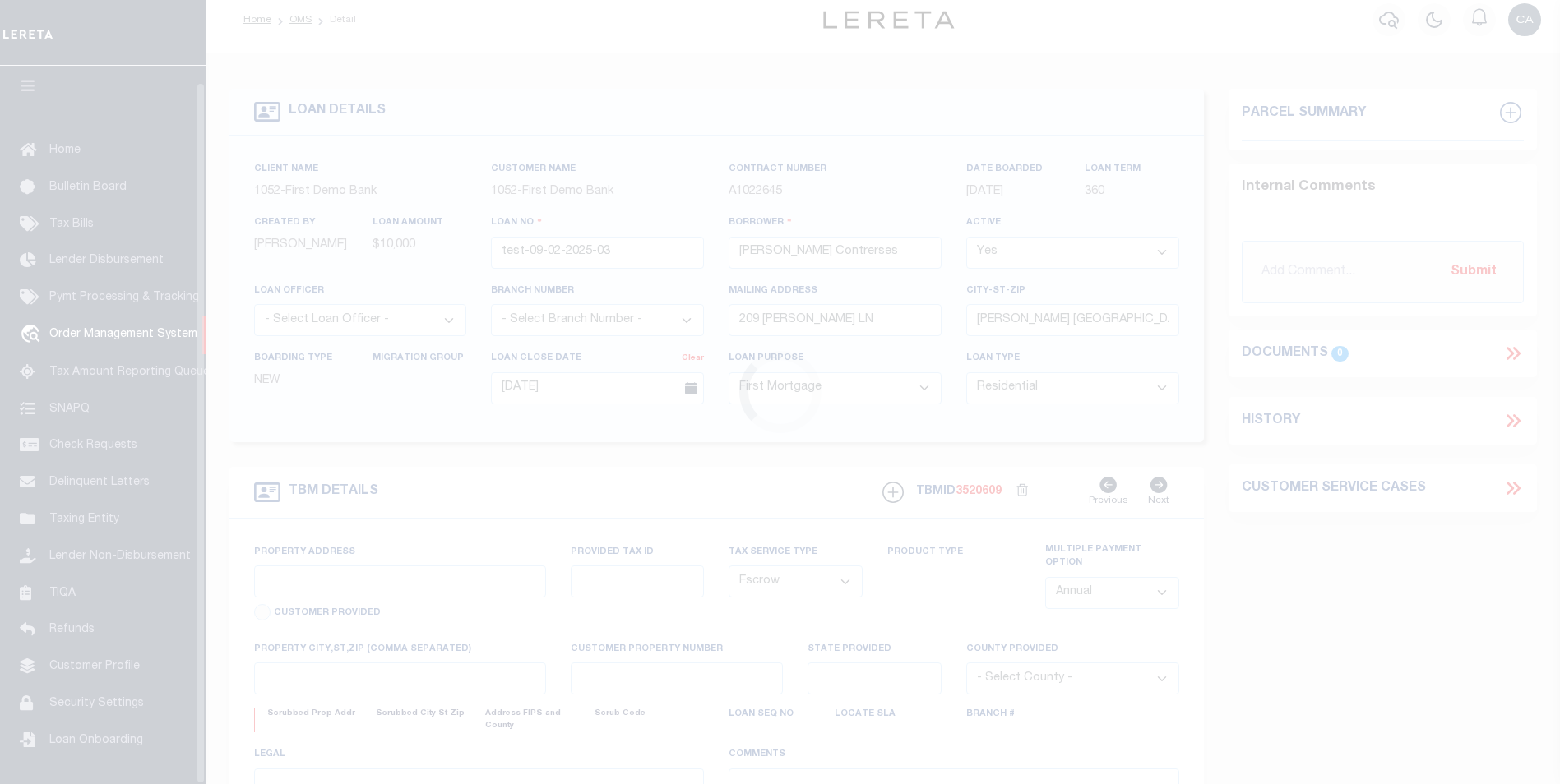
type input "209 [PERSON_NAME] LN"
type input "1302"
select select
type input "[PERSON_NAME] [GEOGRAPHIC_DATA] 75757-9714"
type input "QA-CNUMBER-102134"
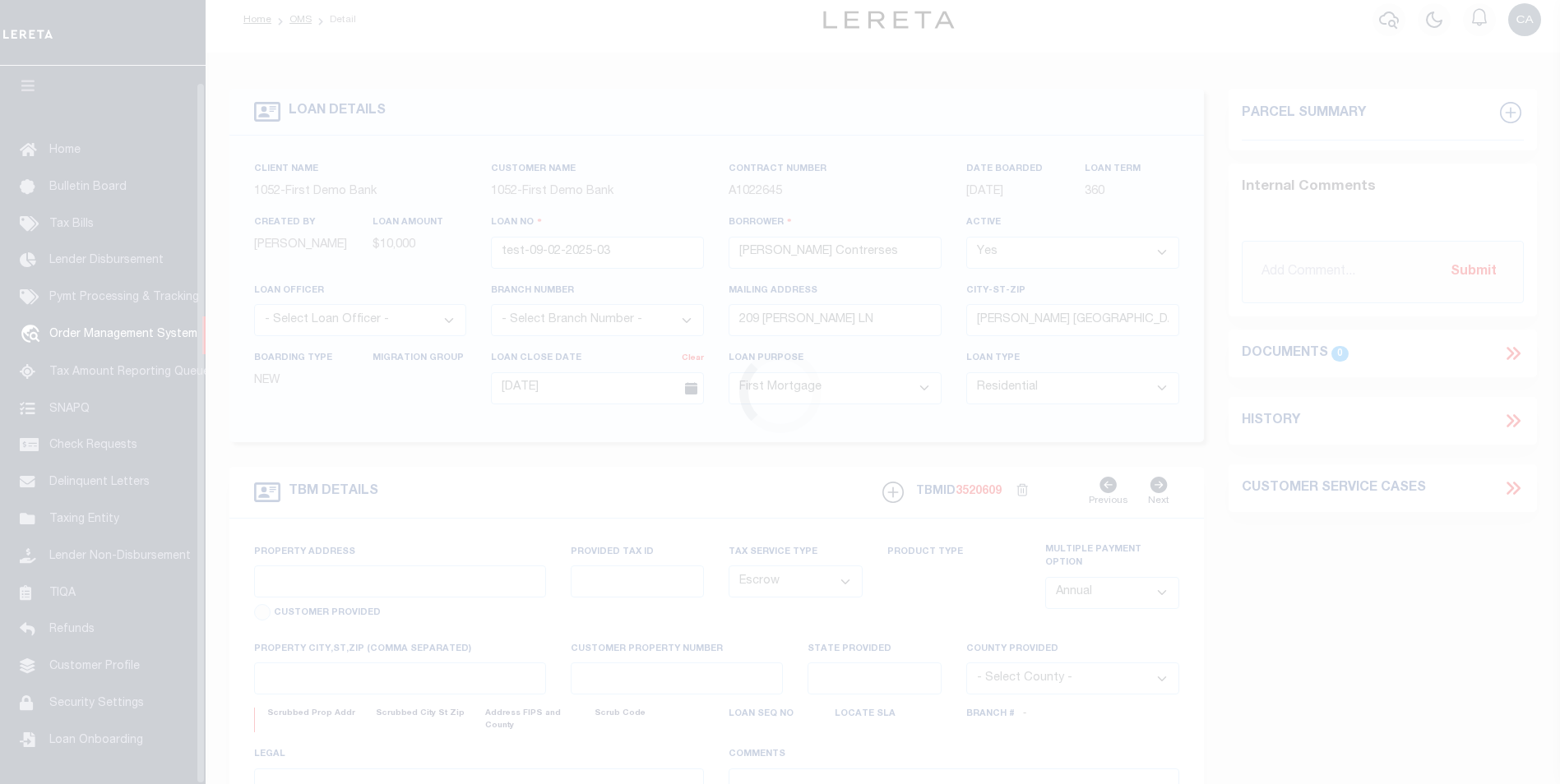
type input "[GEOGRAPHIC_DATA]"
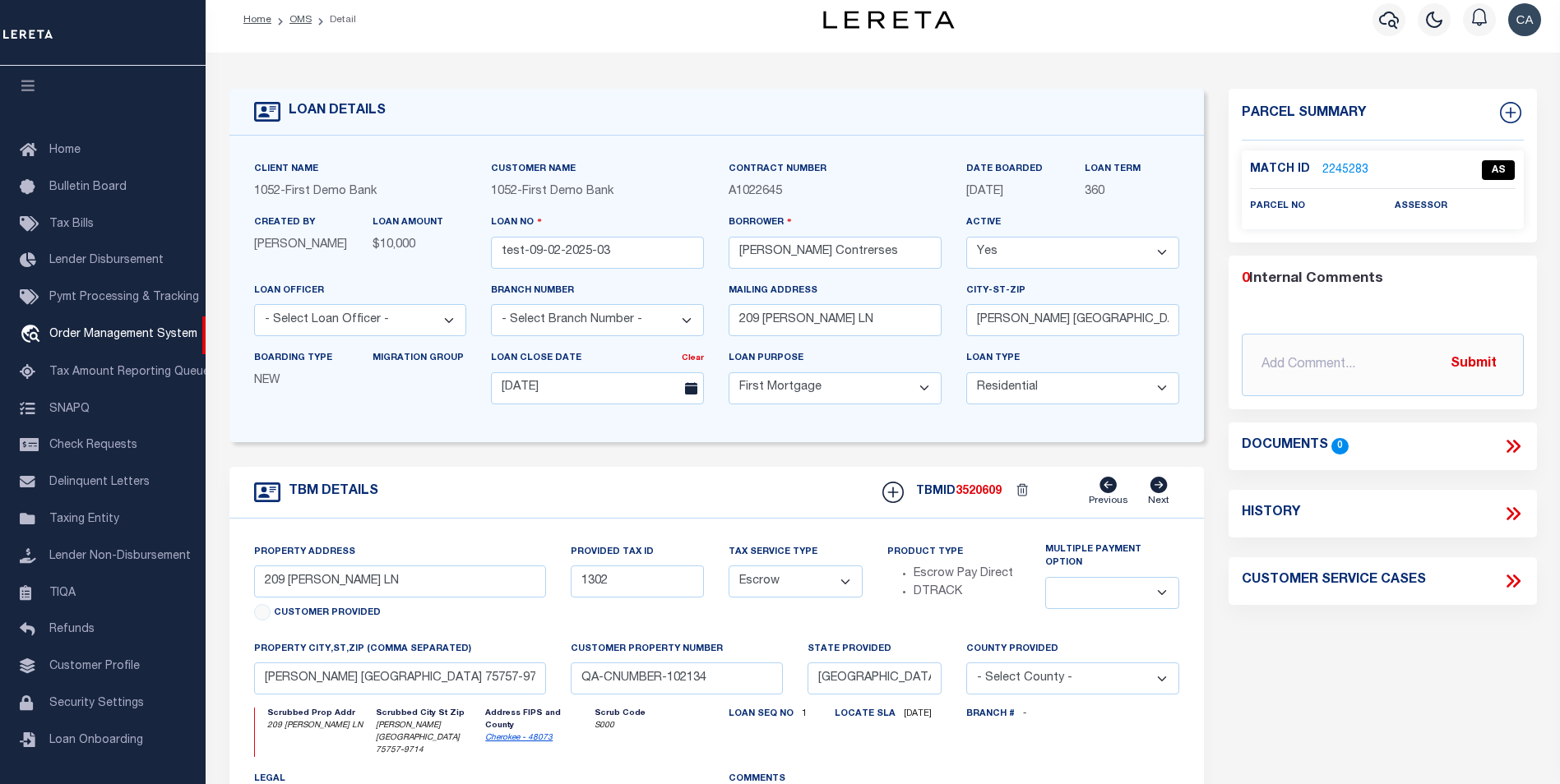
drag, startPoint x: 327, startPoint y: 95, endPoint x: 239, endPoint y: 236, distance: 166.2
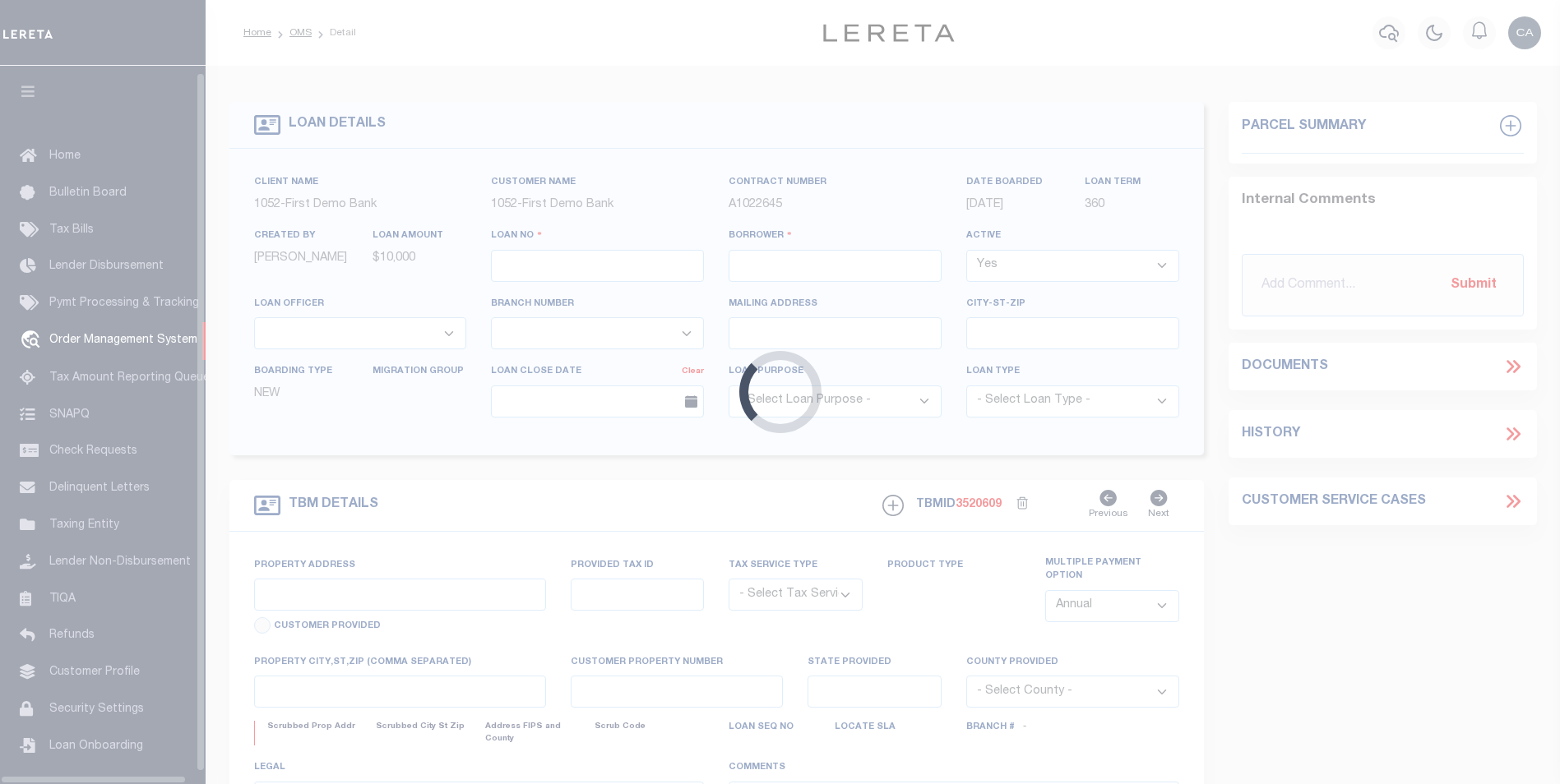
type input "test-09-02-2025-03"
type input "[PERSON_NAME] Contrerses"
select select
type input "209 [PERSON_NAME] LN"
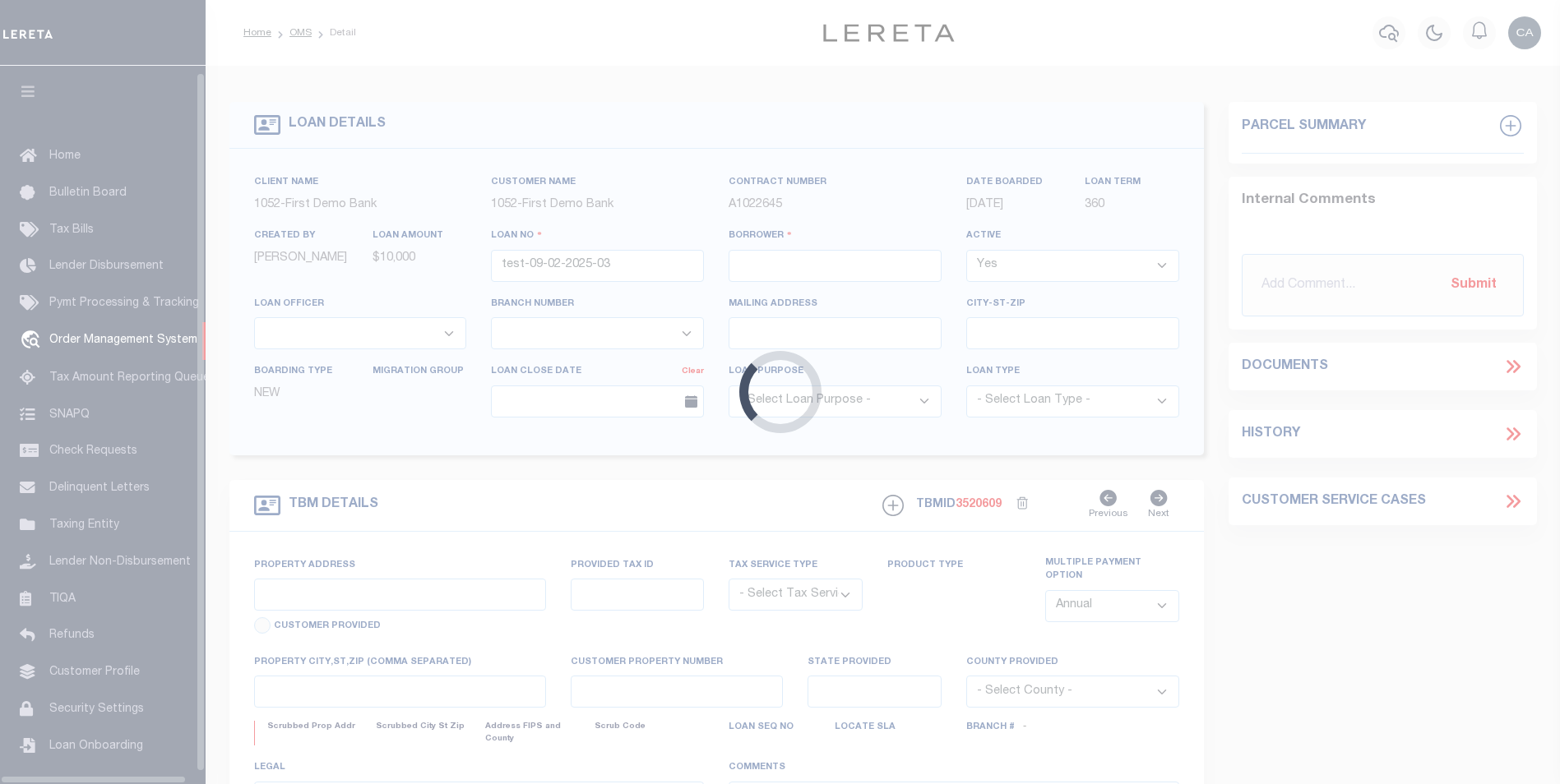
type input "[PERSON_NAME] [GEOGRAPHIC_DATA] 75757-9714"
type input "[DATE]"
select select "10"
select select "Escrow"
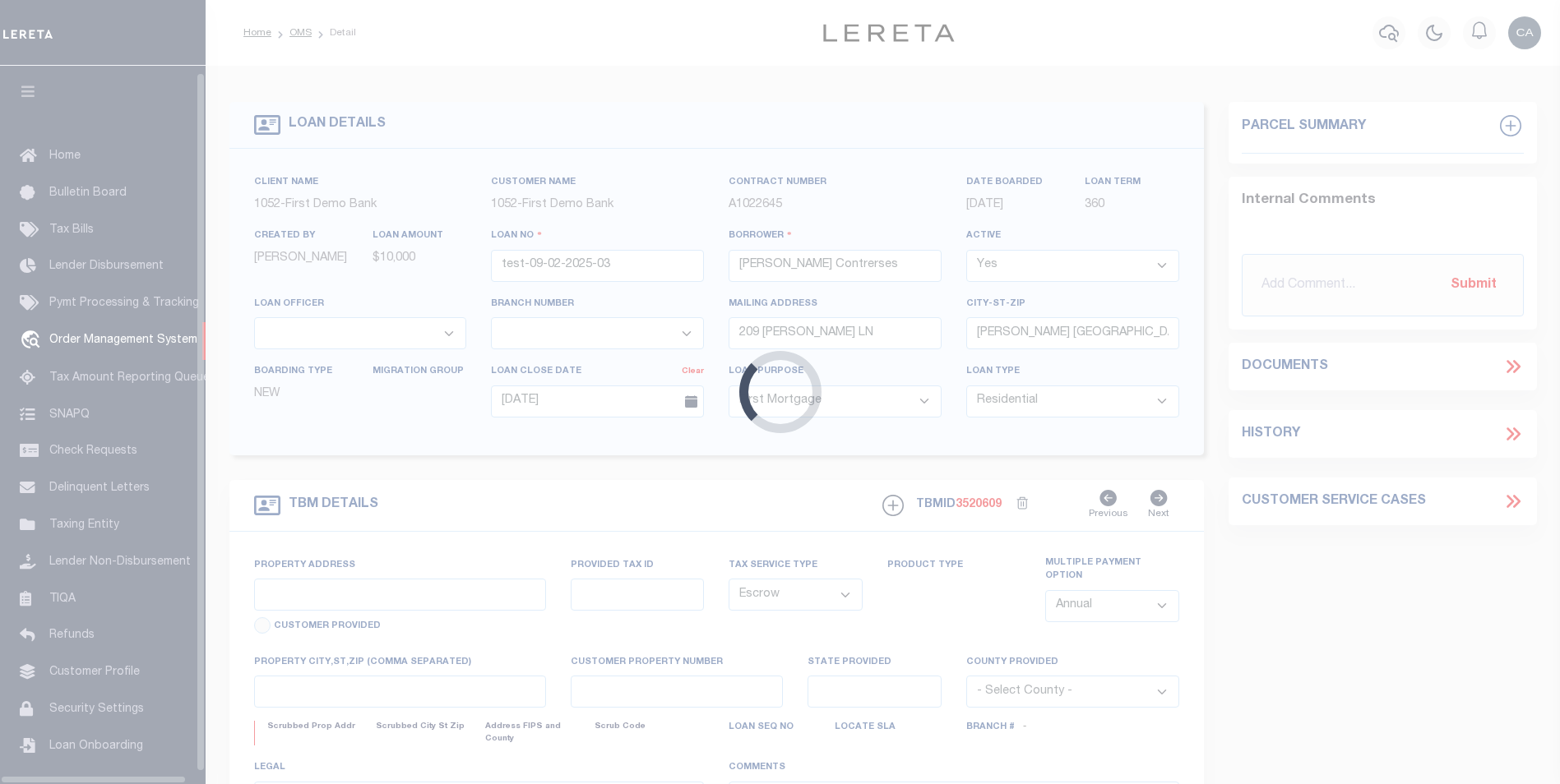
type input "209 [PERSON_NAME] LN"
type input "1302"
select select
type input "[PERSON_NAME] [GEOGRAPHIC_DATA] 75757-9714"
type input "QA-CNUMBER-102134"
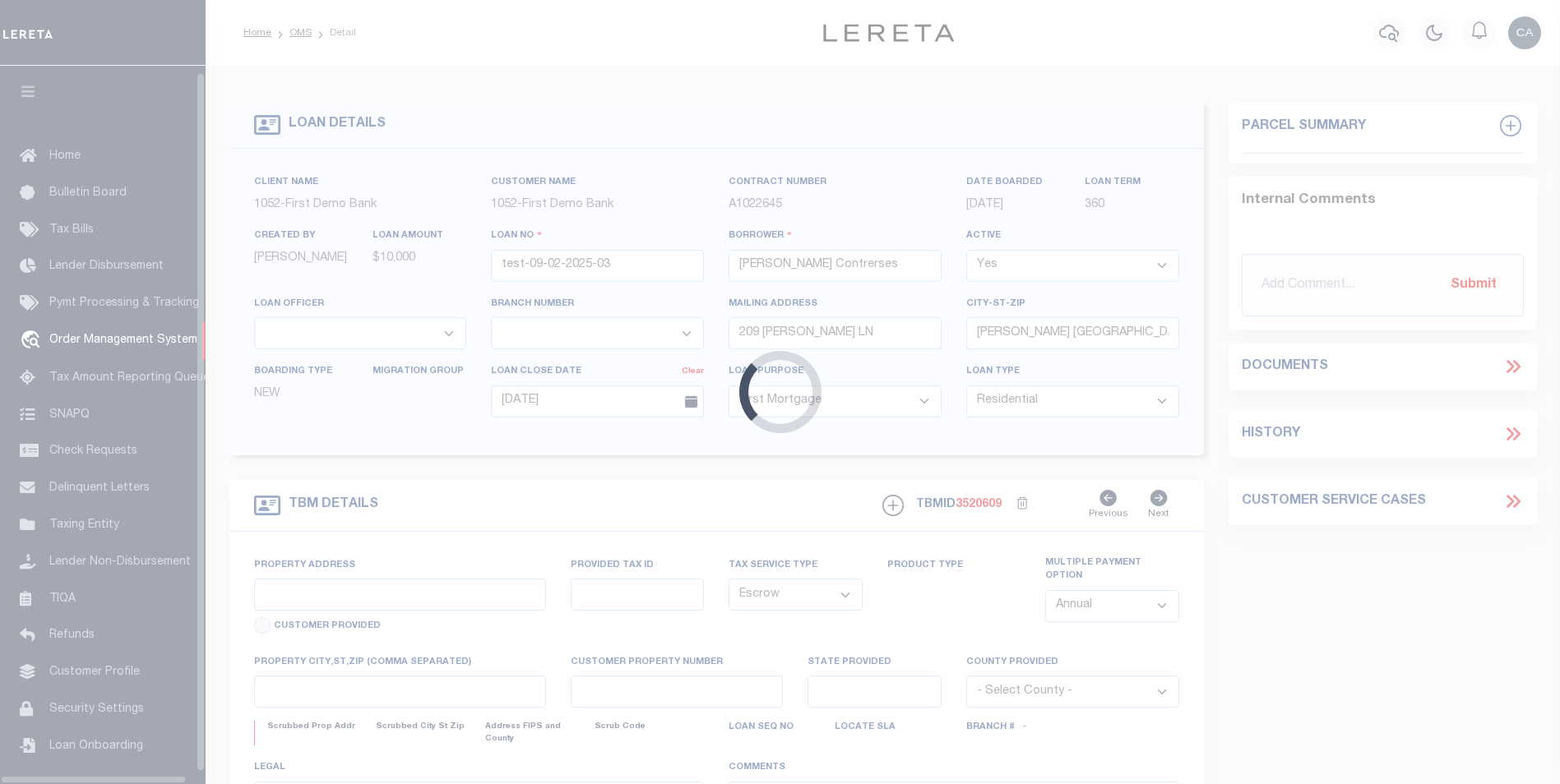
type input "[GEOGRAPHIC_DATA]"
